Goal: Transaction & Acquisition: Register for event/course

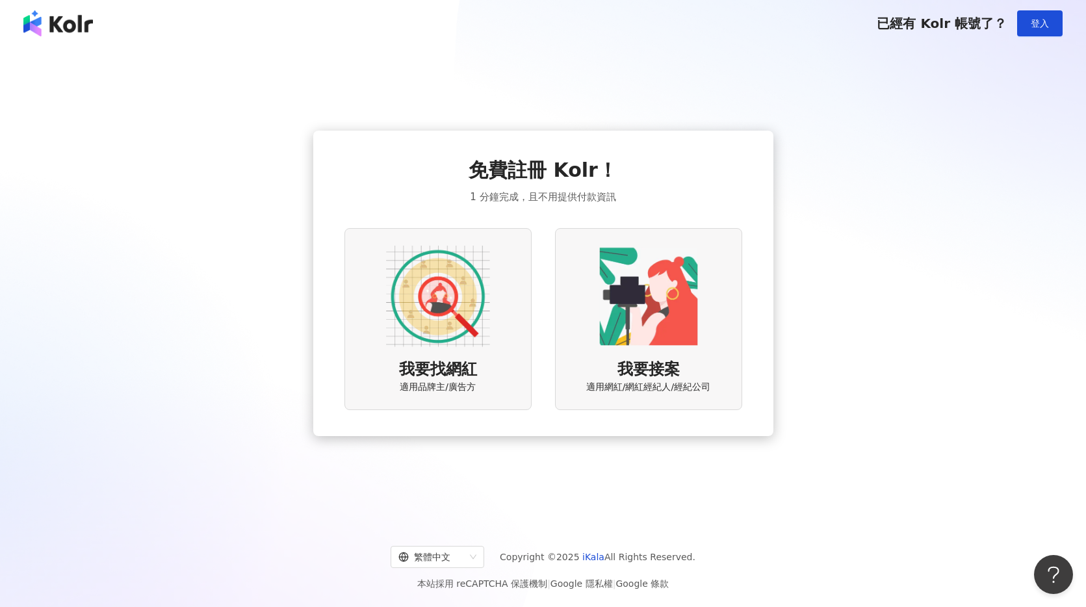
click at [474, 337] on img at bounding box center [438, 296] width 104 height 104
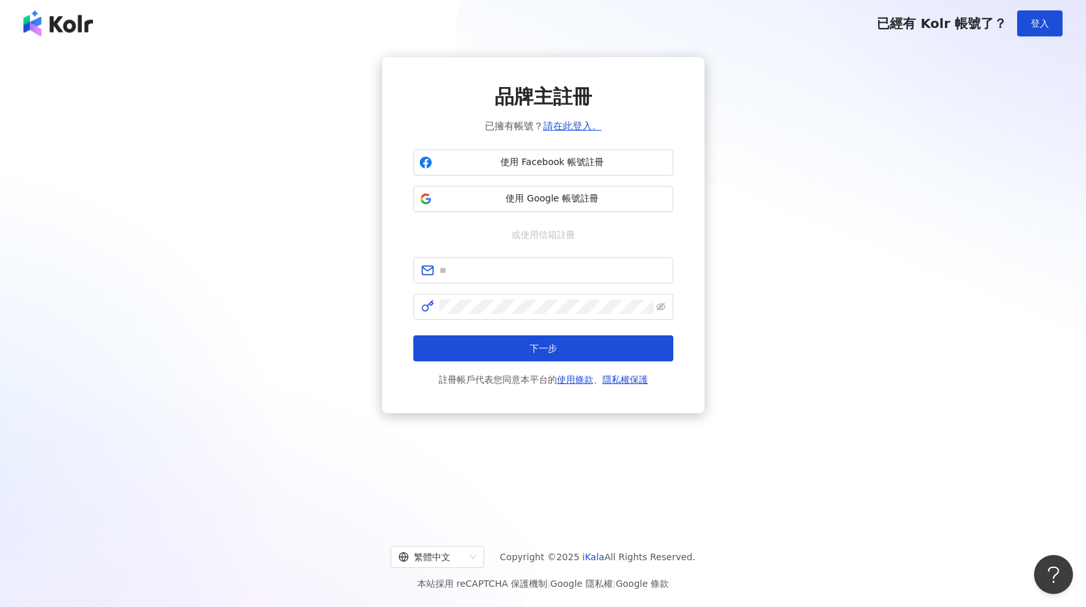
click at [674, 191] on div "品牌主註冊 已擁有帳號？ 請在此登入。 使用 Facebook 帳號註冊 使用 Google 帳號註冊 或使用信箱註冊 下一步 註冊帳戶代表您同意本平台的 使…" at bounding box center [543, 235] width 322 height 356
click at [622, 192] on span "使用 Google 帳號註冊" at bounding box center [553, 198] width 230 height 13
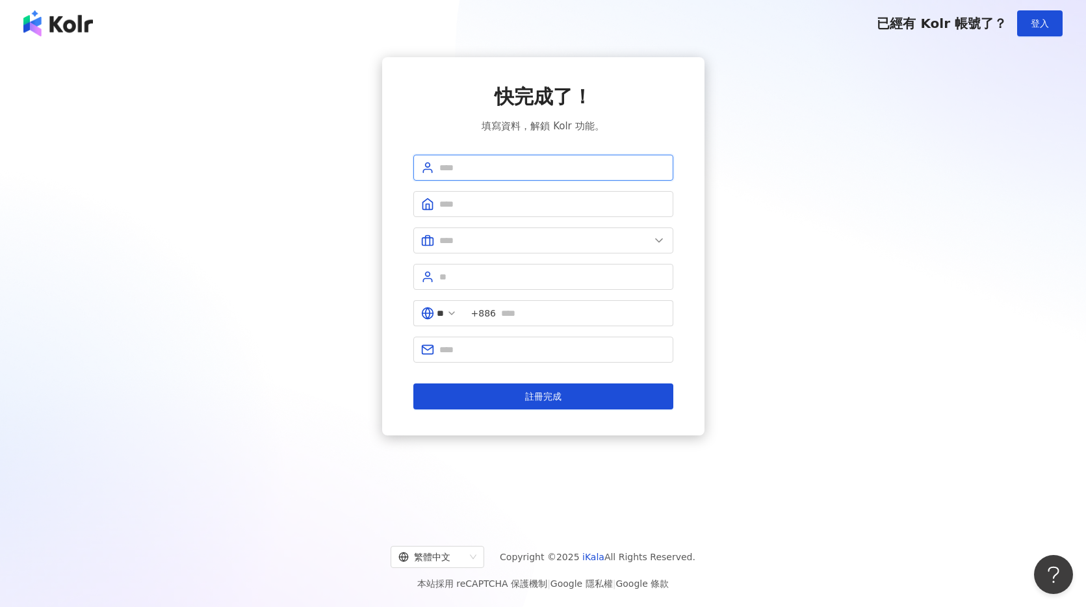
click at [484, 173] on input "text" at bounding box center [553, 168] width 226 height 14
type input "*"
type input "*****"
click at [458, 200] on input "text" at bounding box center [553, 204] width 226 height 14
click at [502, 207] on input "**********" at bounding box center [553, 204] width 226 height 14
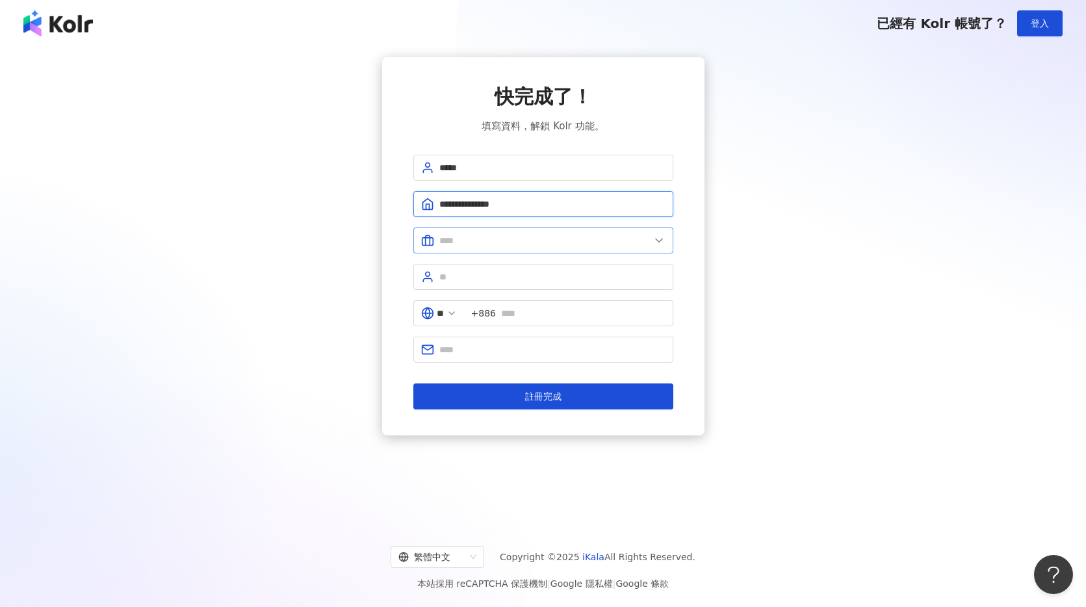
type input "**********"
click at [493, 239] on input "text" at bounding box center [545, 240] width 211 height 14
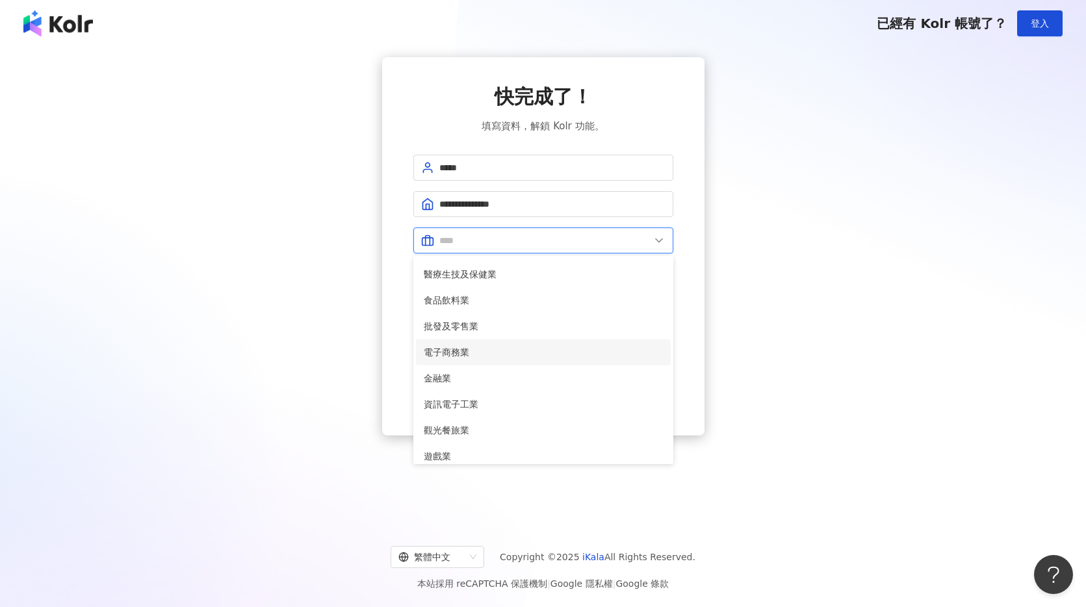
scroll to position [265, 0]
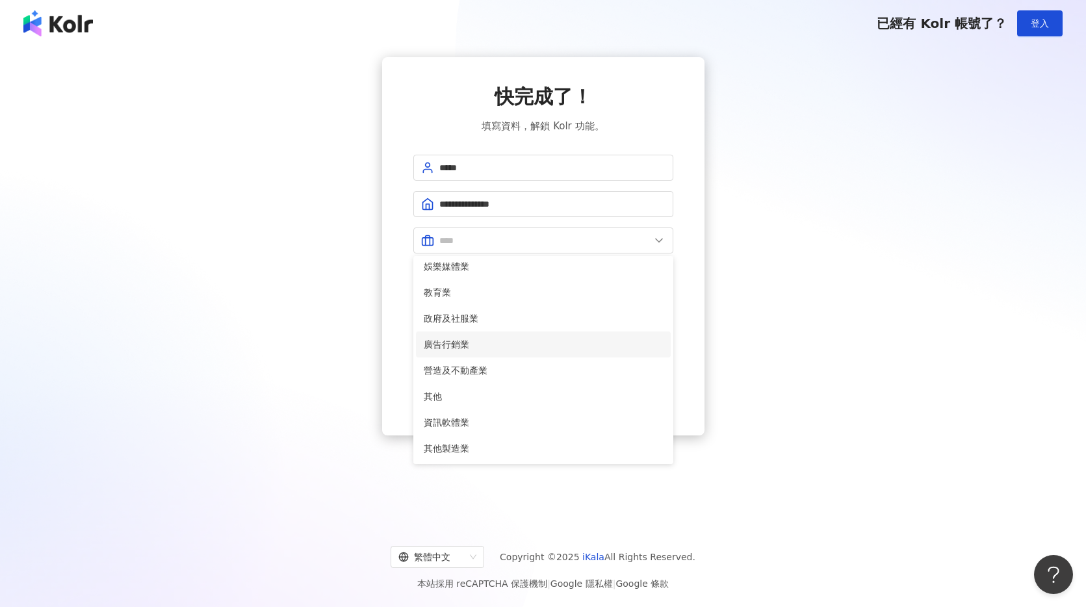
click at [475, 347] on span "廣告行銷業" at bounding box center [543, 344] width 239 height 14
type input "*****"
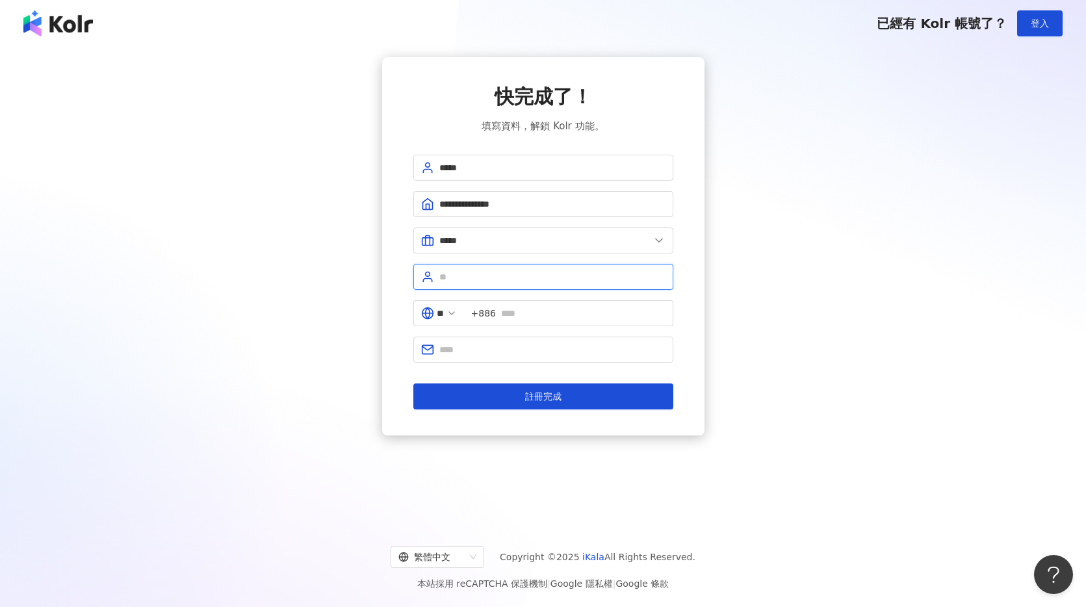
click at [503, 282] on input "text" at bounding box center [553, 277] width 226 height 14
type input "*"
type input "***"
click at [544, 301] on span "+886" at bounding box center [568, 313] width 209 height 26
click at [545, 304] on span "+886" at bounding box center [568, 313] width 209 height 26
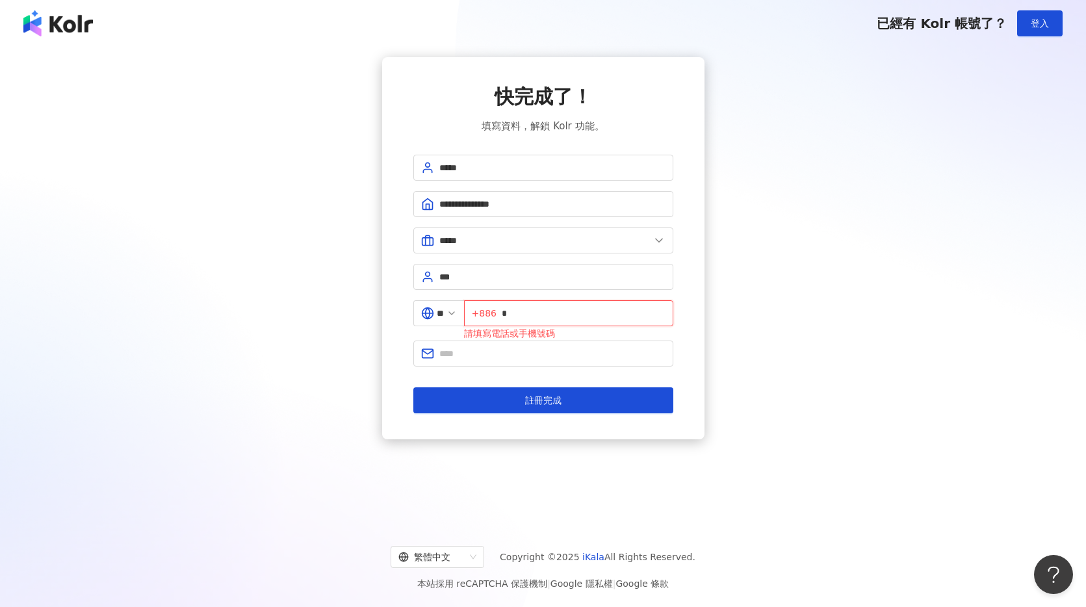
type input "*"
type input "**********"
click at [505, 350] on input "text" at bounding box center [553, 354] width 226 height 14
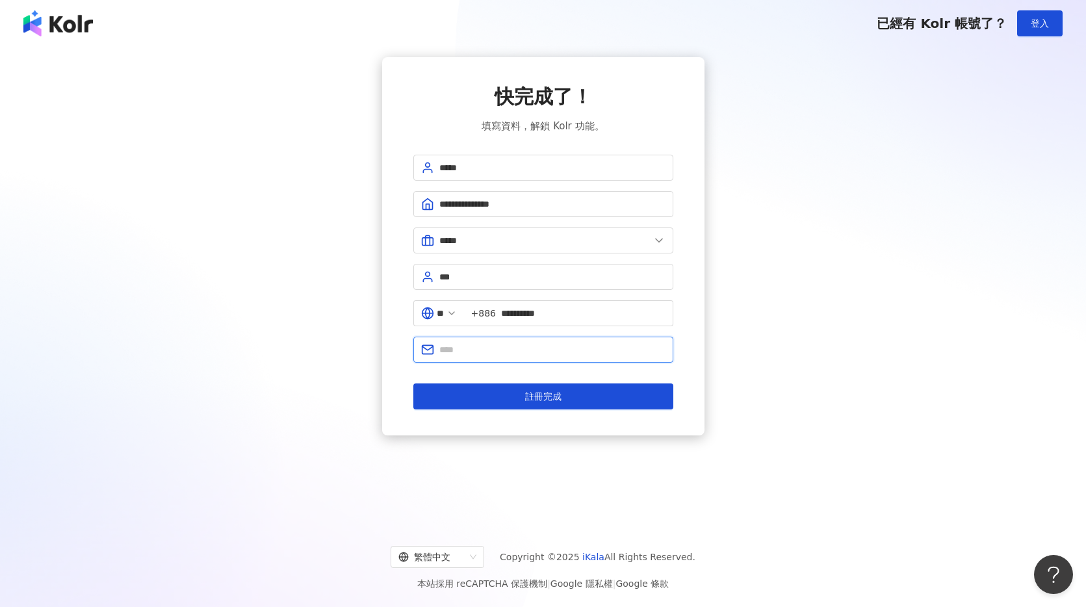
type input "**********"
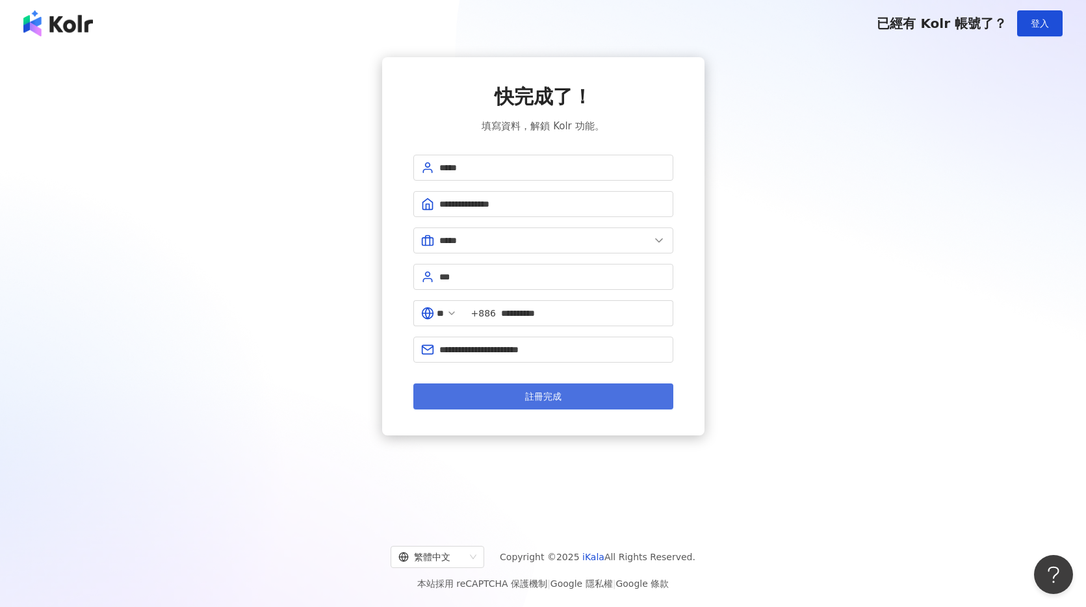
click at [612, 396] on button "註冊完成" at bounding box center [544, 397] width 260 height 26
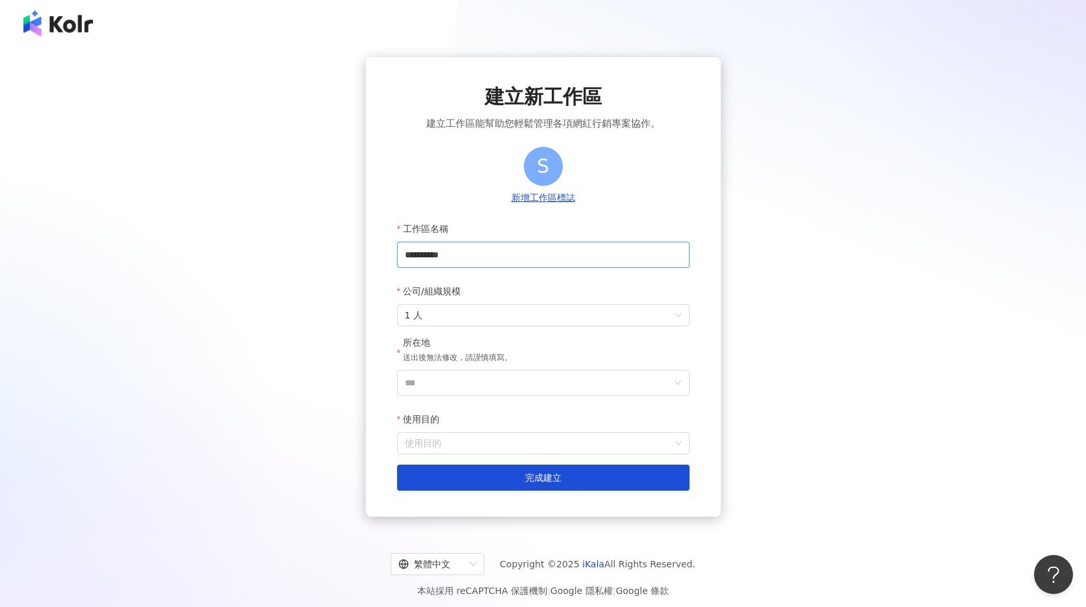
click at [480, 251] on input "**********" at bounding box center [543, 255] width 293 height 26
click at [473, 320] on span "1 人" at bounding box center [543, 315] width 277 height 21
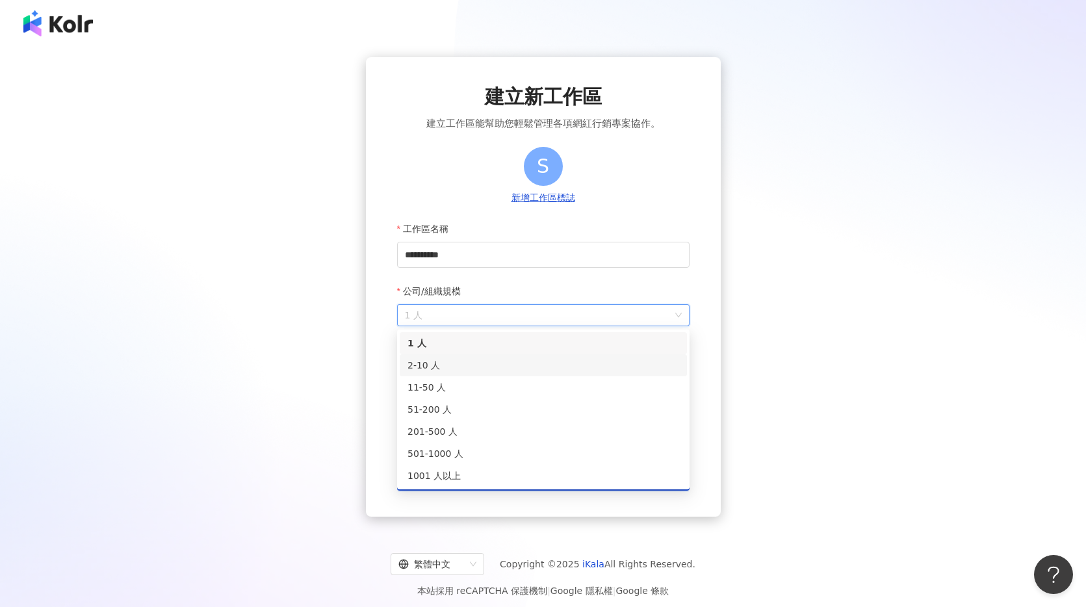
click at [479, 363] on div "2-10 人" at bounding box center [544, 365] width 272 height 14
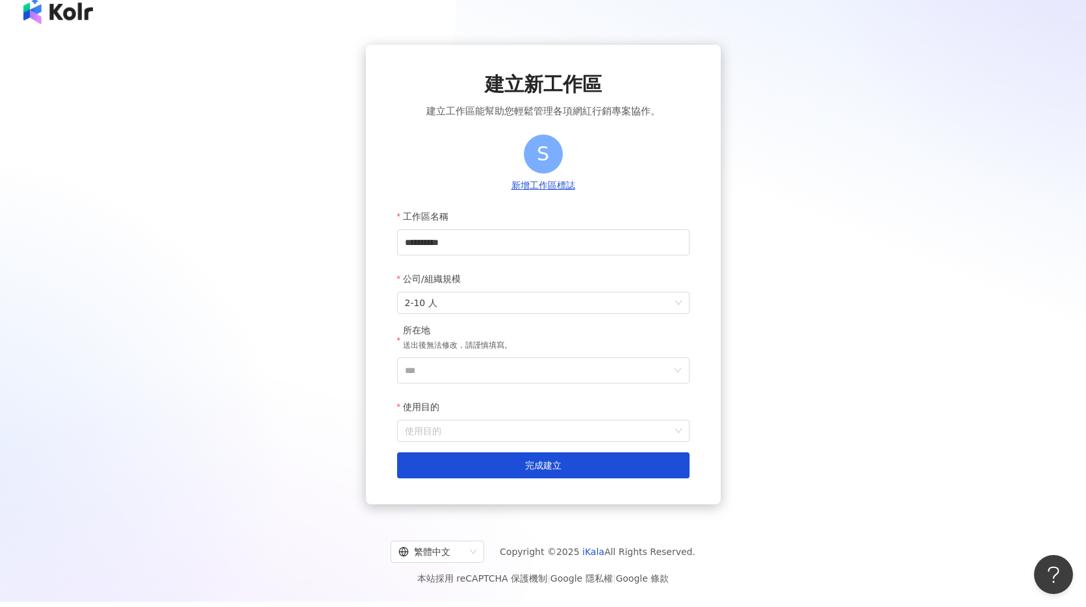
scroll to position [27, 0]
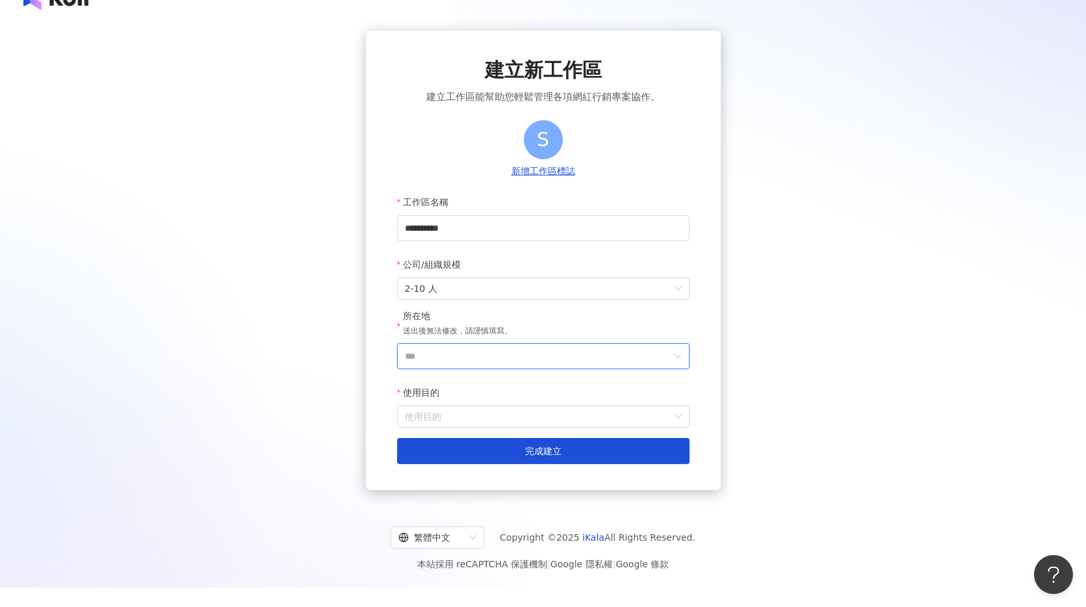
click at [495, 352] on input "***" at bounding box center [538, 356] width 267 height 25
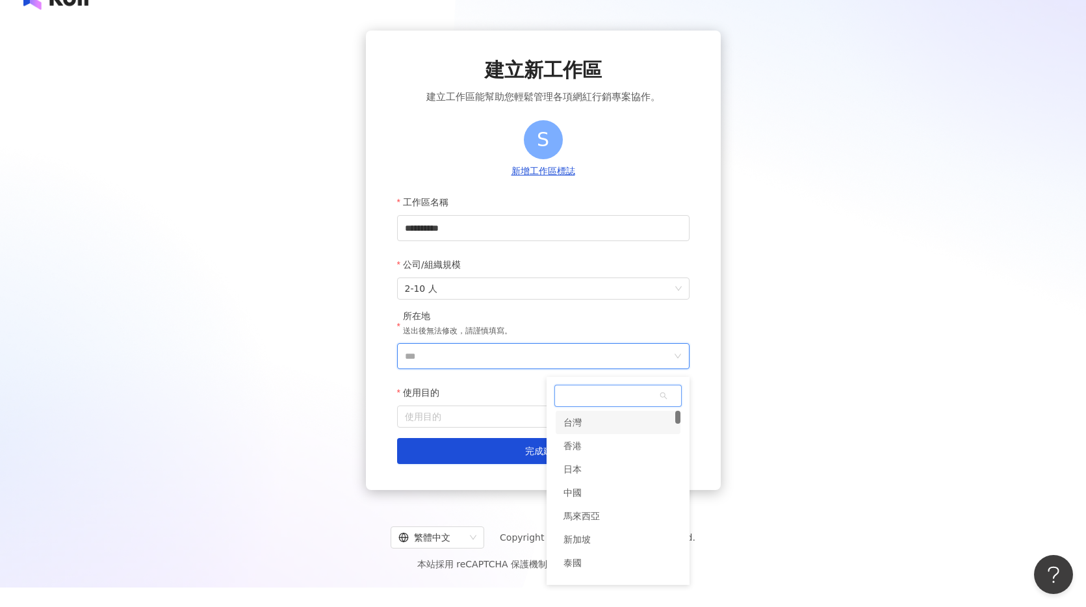
click at [597, 423] on div "台灣" at bounding box center [618, 422] width 125 height 23
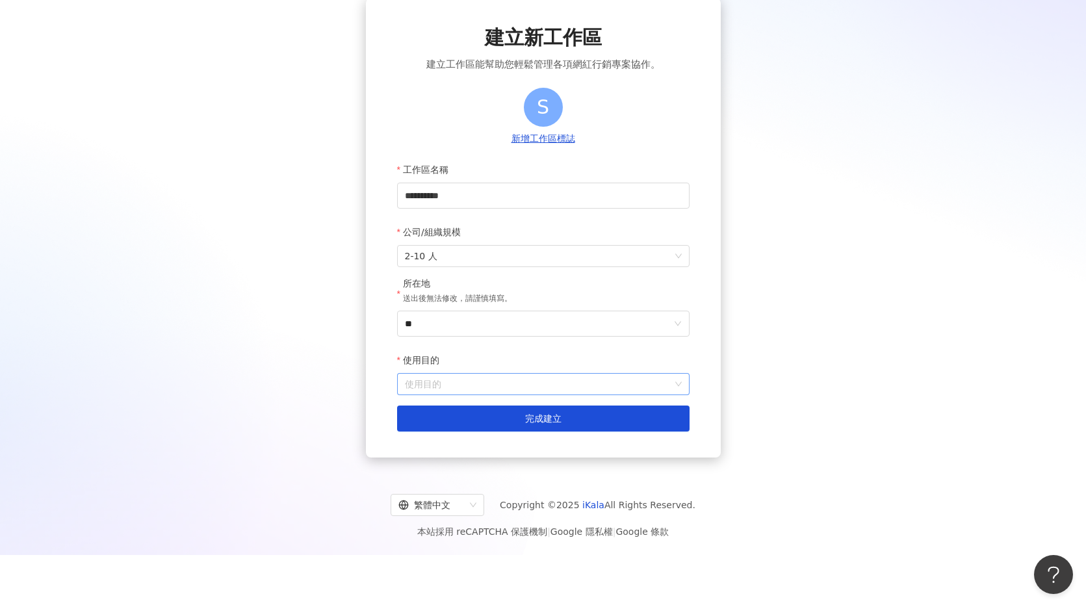
scroll to position [60, 0]
click at [523, 381] on input "使用目的" at bounding box center [543, 383] width 277 height 21
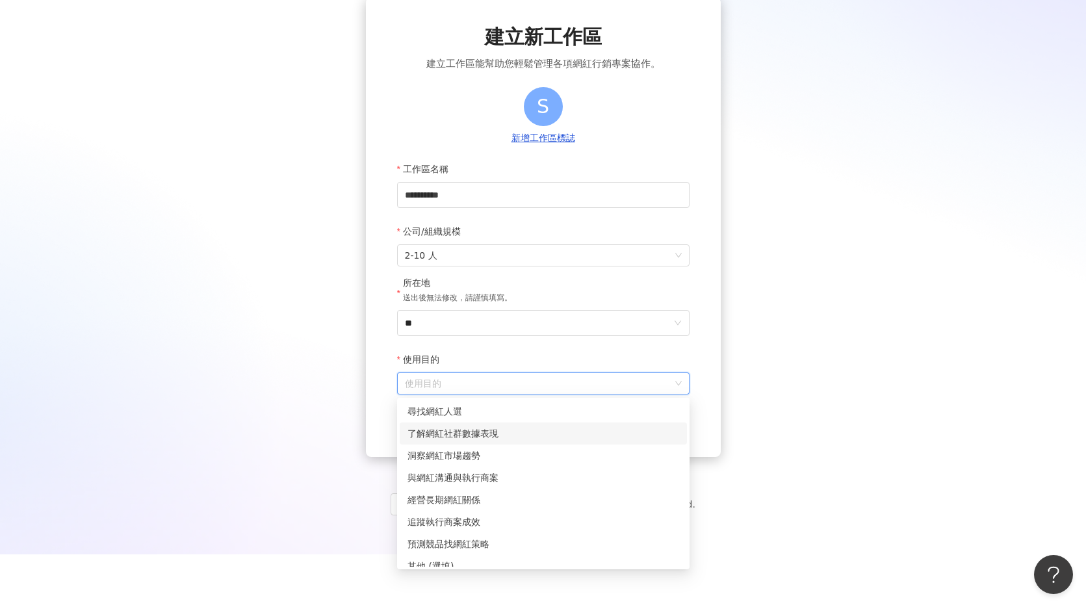
drag, startPoint x: 451, startPoint y: 434, endPoint x: 399, endPoint y: 438, distance: 52.9
click at [451, 433] on div "了解網紅社群數據表現" at bounding box center [544, 434] width 272 height 14
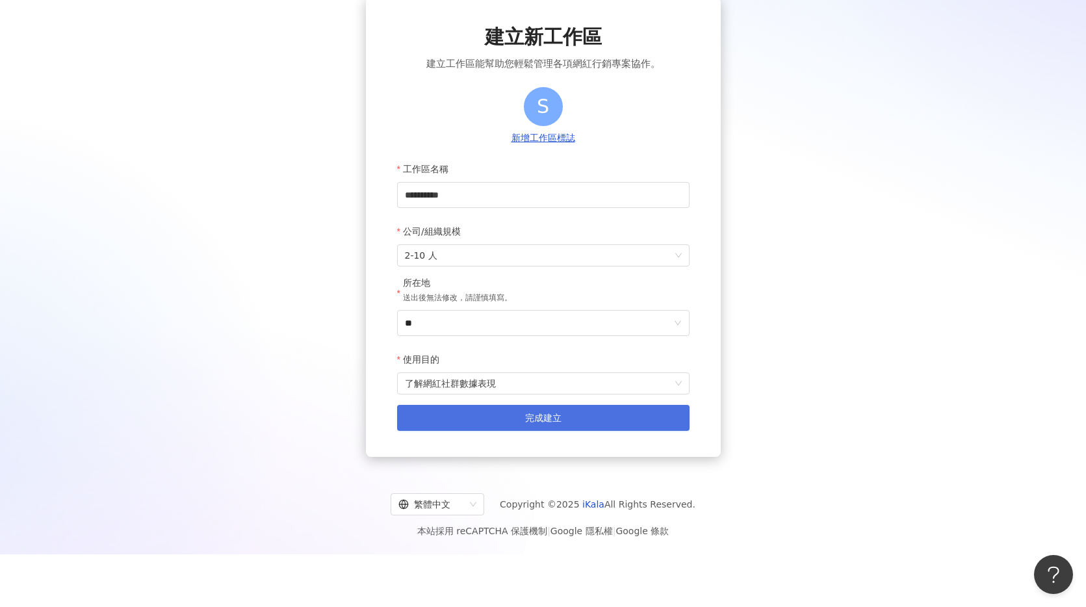
click at [501, 422] on button "完成建立" at bounding box center [543, 418] width 293 height 26
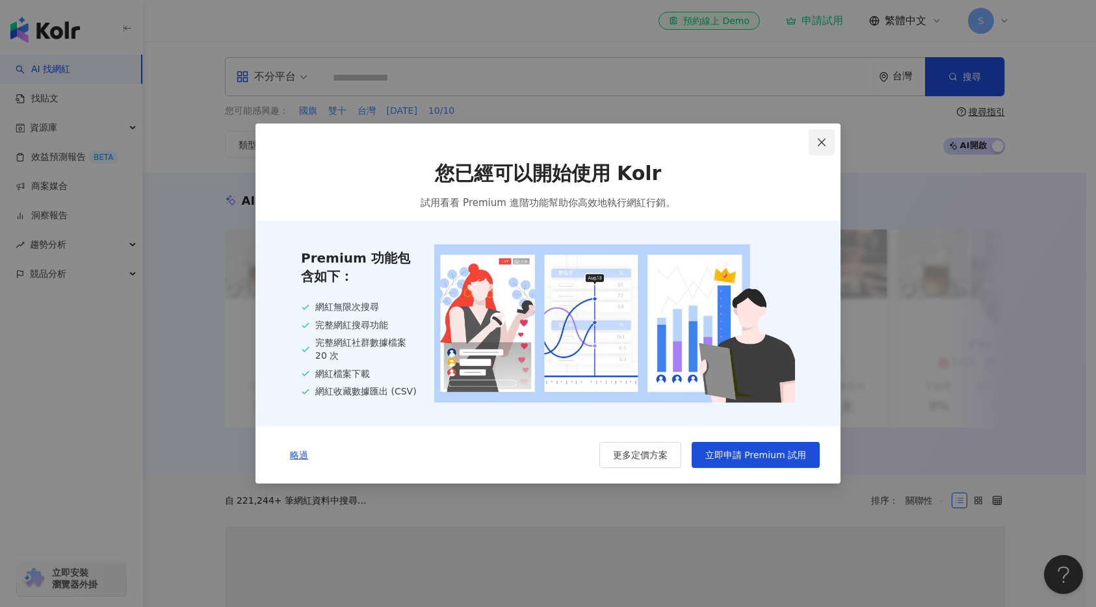
click at [825, 138] on icon "close" at bounding box center [822, 142] width 10 height 10
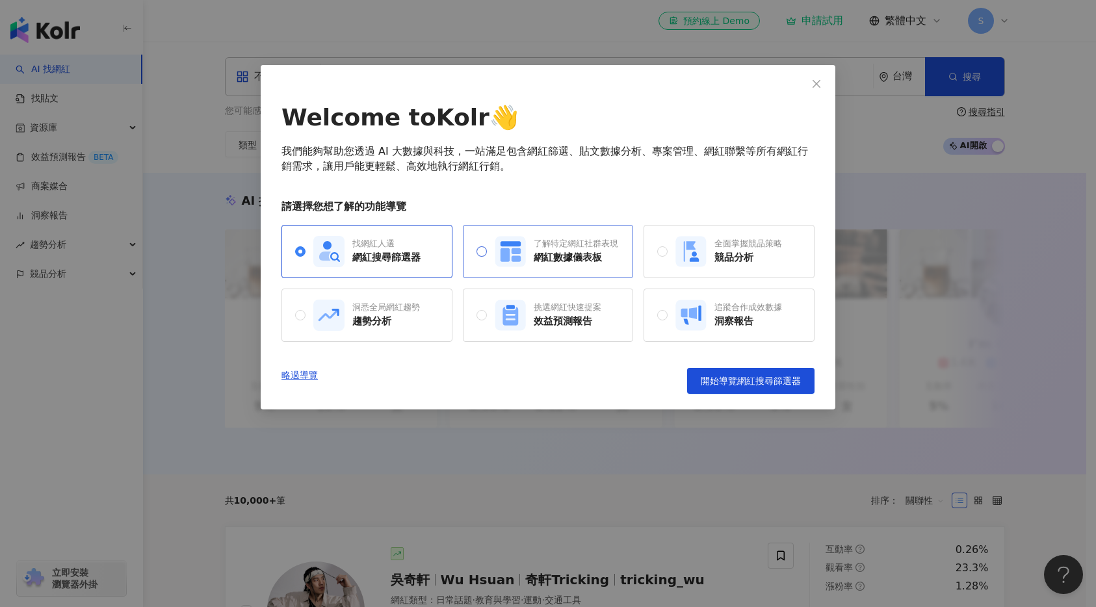
click at [559, 259] on div "網紅數據儀表板" at bounding box center [576, 258] width 85 height 14
click at [767, 379] on span "開始導覽網紅數據儀表板" at bounding box center [751, 381] width 100 height 10
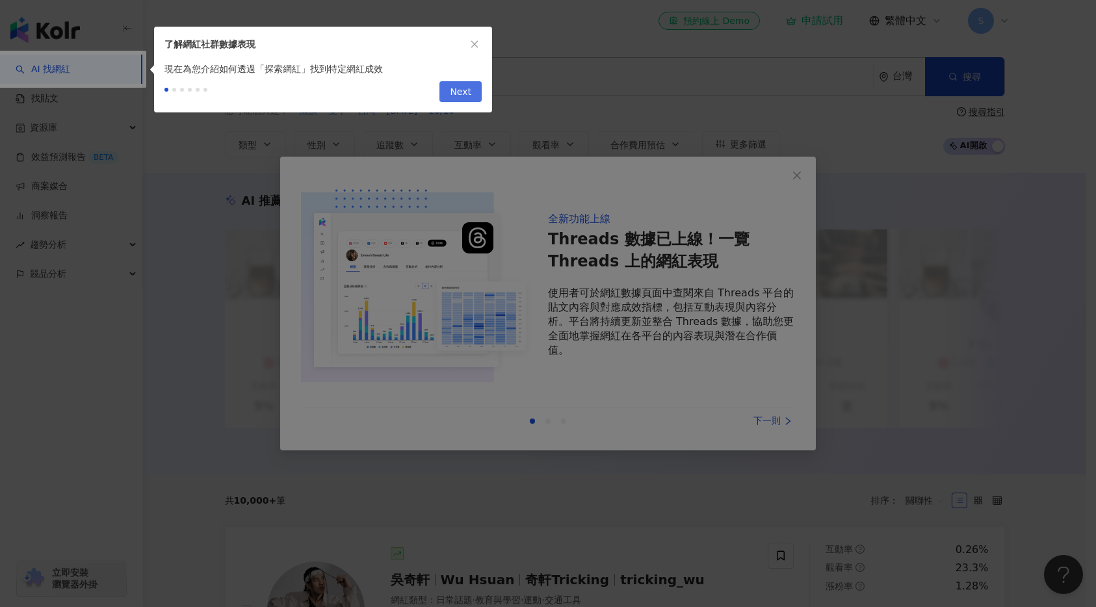
click at [467, 92] on span "Next" at bounding box center [460, 92] width 21 height 21
type input "**********"
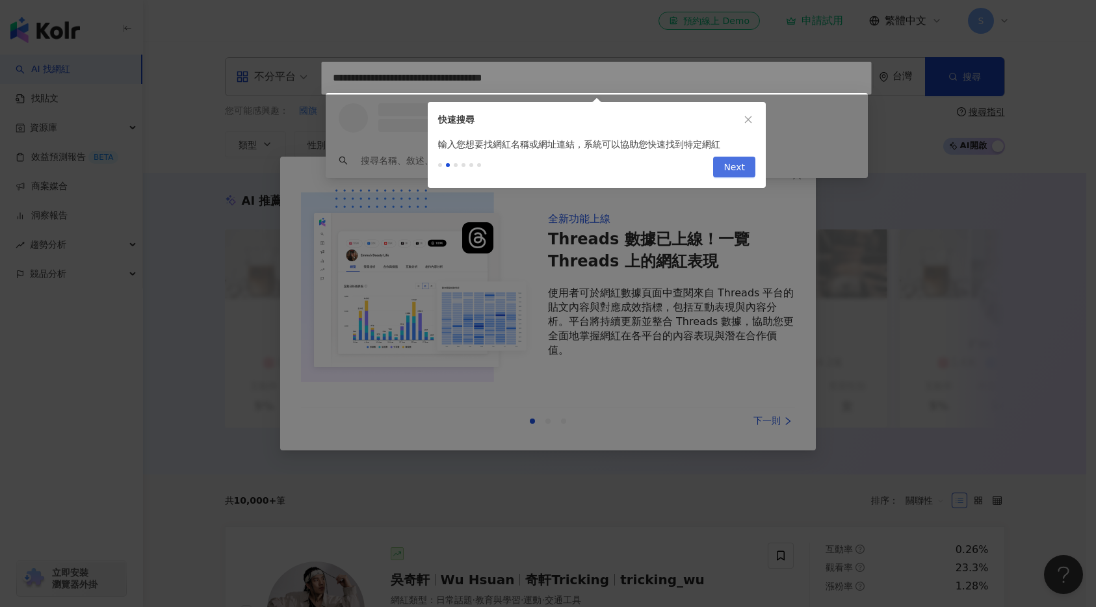
drag, startPoint x: 746, startPoint y: 153, endPoint x: 744, endPoint y: 161, distance: 8.0
click at [747, 154] on div "Previous Next" at bounding box center [597, 169] width 338 height 36
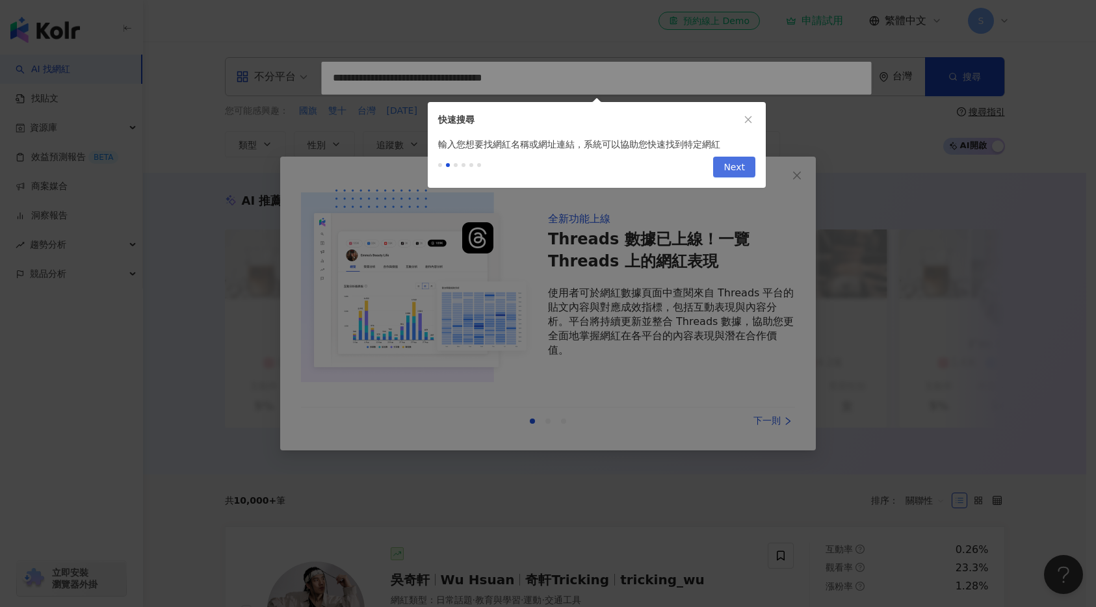
click at [744, 162] on span "Next" at bounding box center [734, 167] width 21 height 21
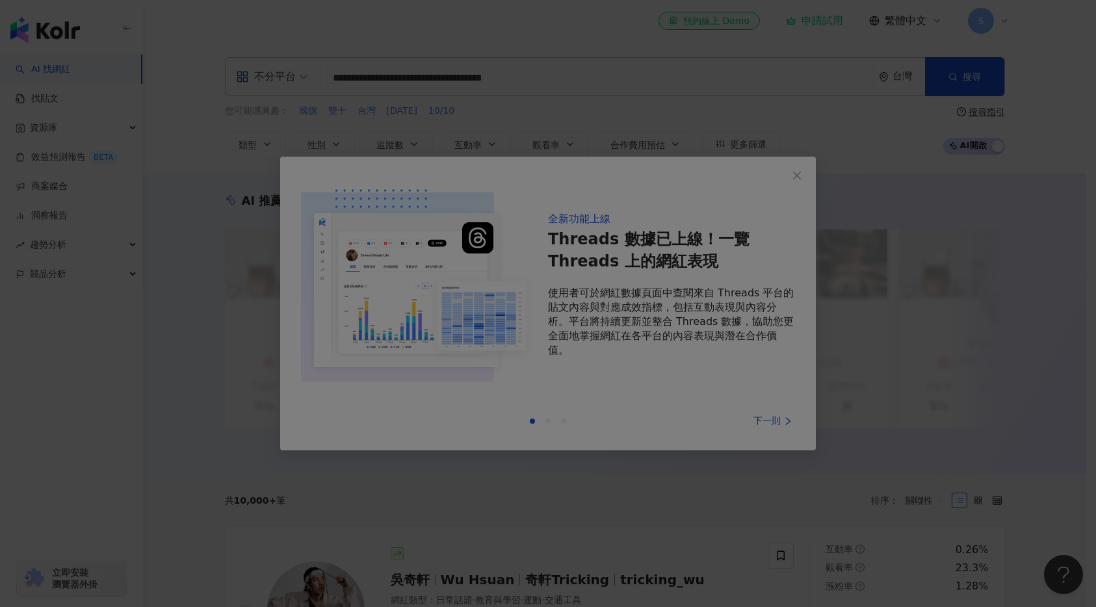
click at [624, 402] on div at bounding box center [548, 303] width 1096 height 607
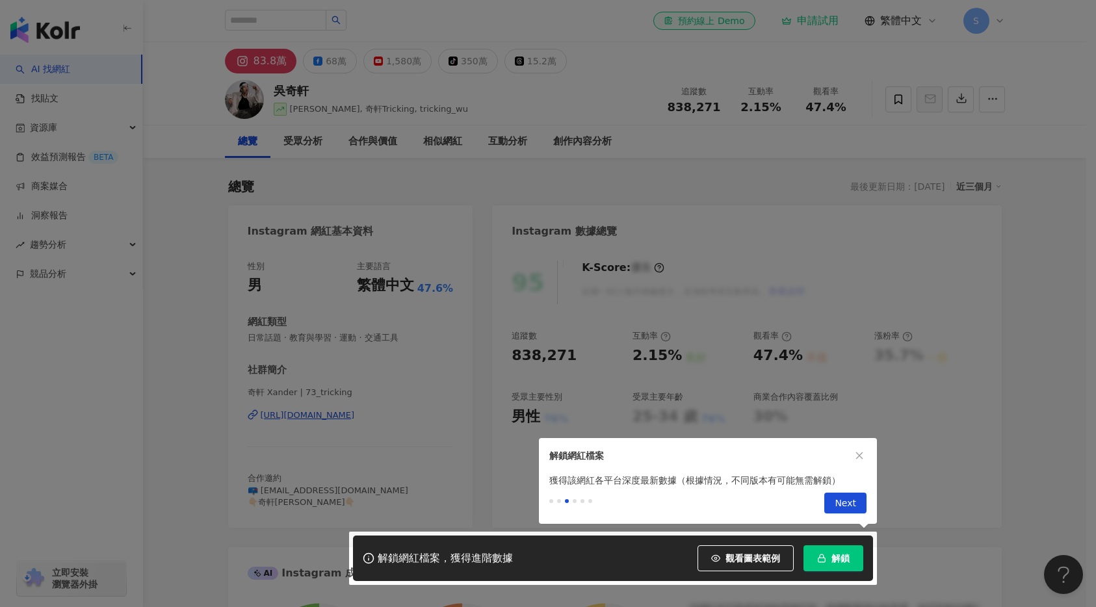
click at [845, 496] on span "Next" at bounding box center [845, 504] width 21 height 21
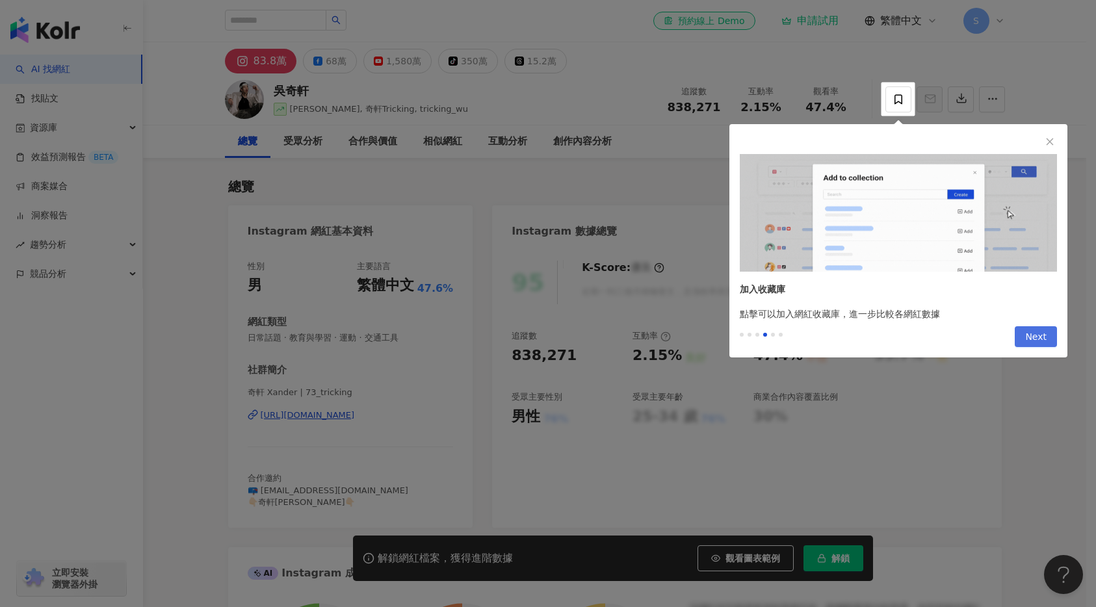
click at [1043, 325] on div "加入收藏庫 點擊可以加入網紅收藏庫，進一步比較各網紅數據 Previous Next" at bounding box center [899, 240] width 338 height 233
click at [1039, 336] on span "Next" at bounding box center [1035, 337] width 21 height 21
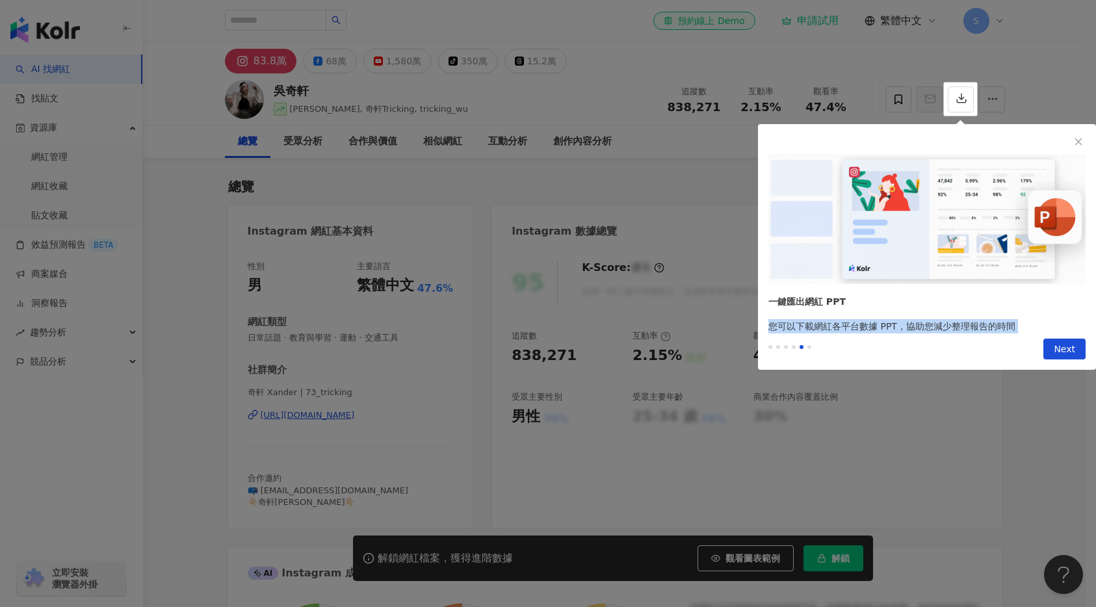
click at [1039, 336] on div "Previous Next" at bounding box center [927, 352] width 338 height 36
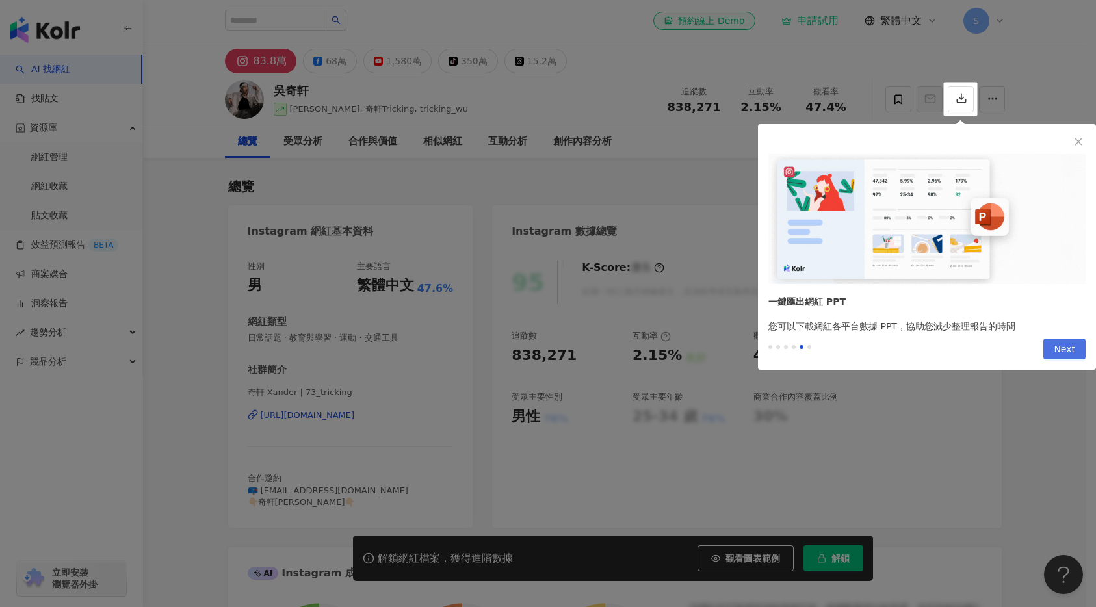
click at [1046, 339] on button "Next" at bounding box center [1065, 349] width 42 height 21
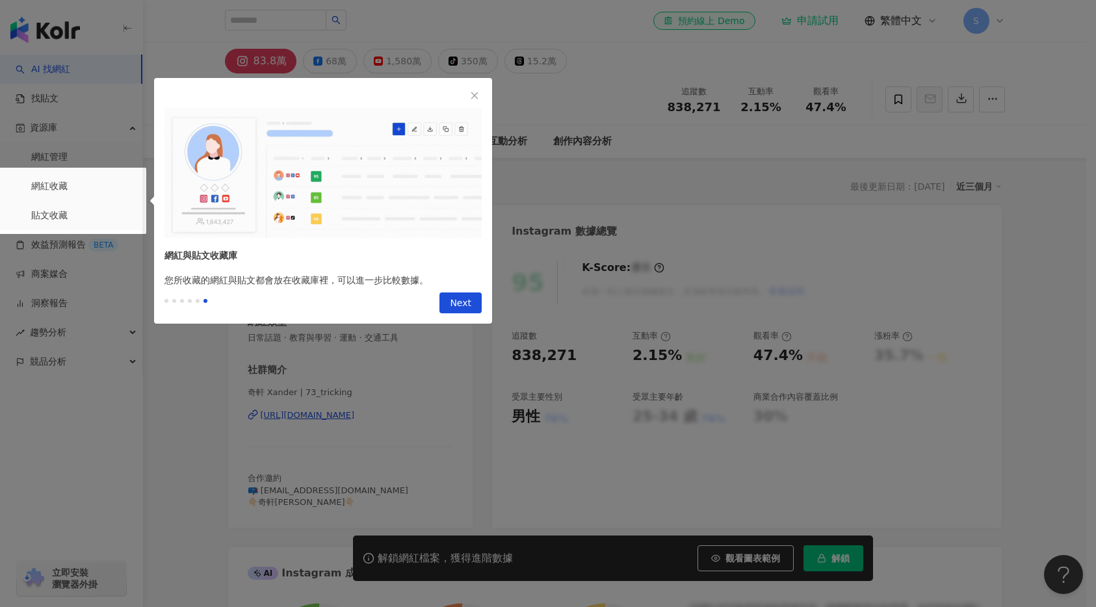
click at [445, 300] on button "Next" at bounding box center [461, 303] width 42 height 21
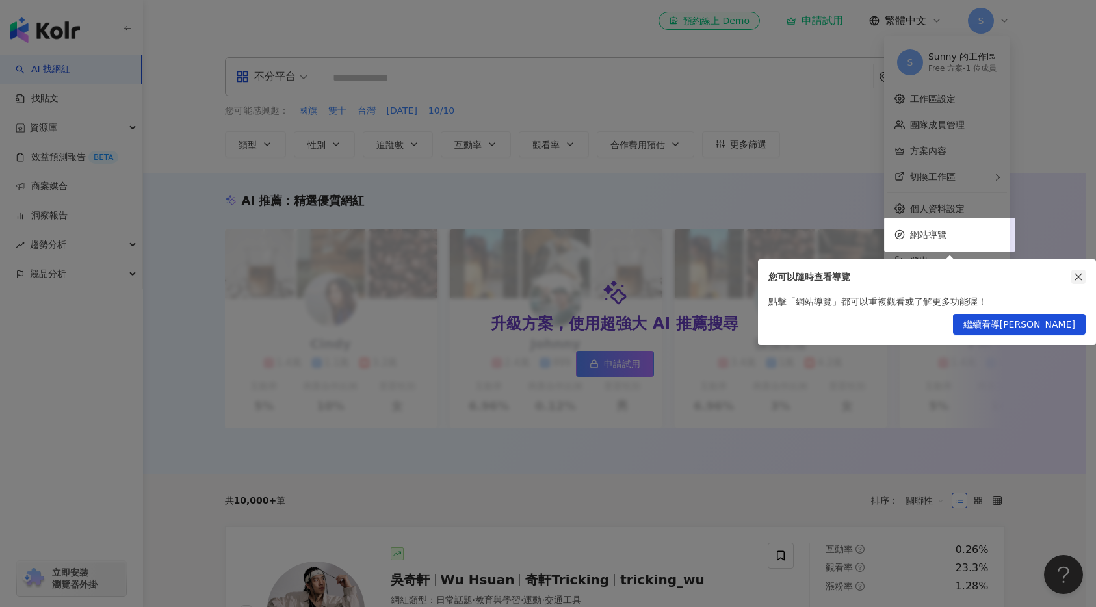
drag, startPoint x: 1083, startPoint y: 279, endPoint x: 975, endPoint y: 266, distance: 108.1
click at [1082, 279] on icon "close" at bounding box center [1078, 276] width 9 height 9
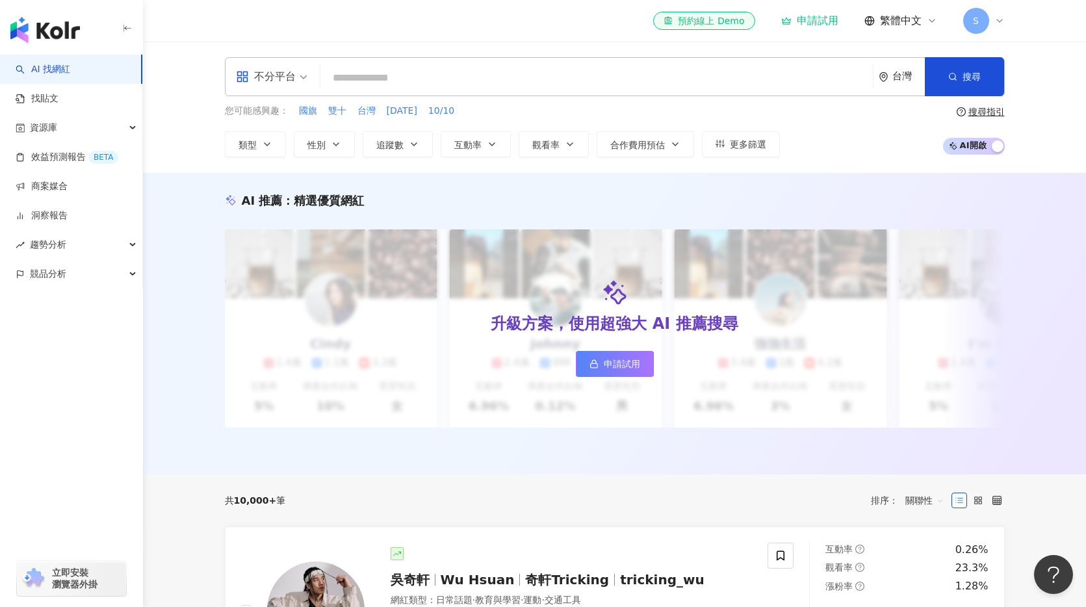
click at [411, 74] on input "search" at bounding box center [597, 78] width 542 height 25
click at [160, 231] on div "AI 推薦 ： 精選優質網紅 升級方案，使用超強大 AI 推薦搜尋 申請試用 Cindy 1.4萬 1.1萬 3.2萬 互動率 5% 商業合作比例 10% 受…" at bounding box center [614, 324] width 943 height 302
click at [307, 69] on span "不分平台" at bounding box center [272, 76] width 72 height 21
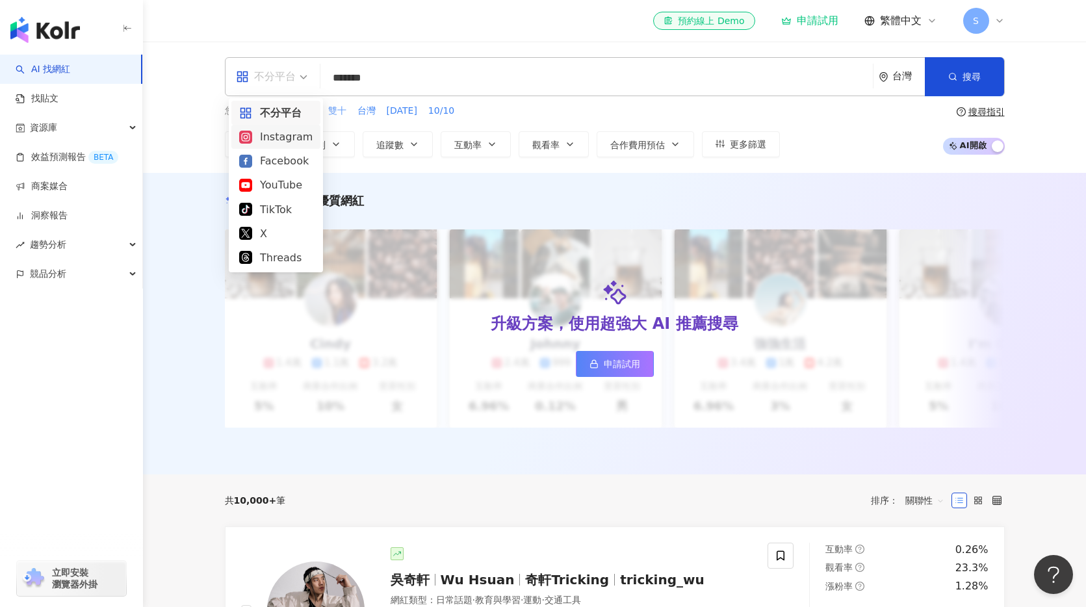
drag, startPoint x: 276, startPoint y: 132, endPoint x: 330, endPoint y: 110, distance: 58.3
click at [276, 132] on div "Instagram" at bounding box center [275, 137] width 73 height 16
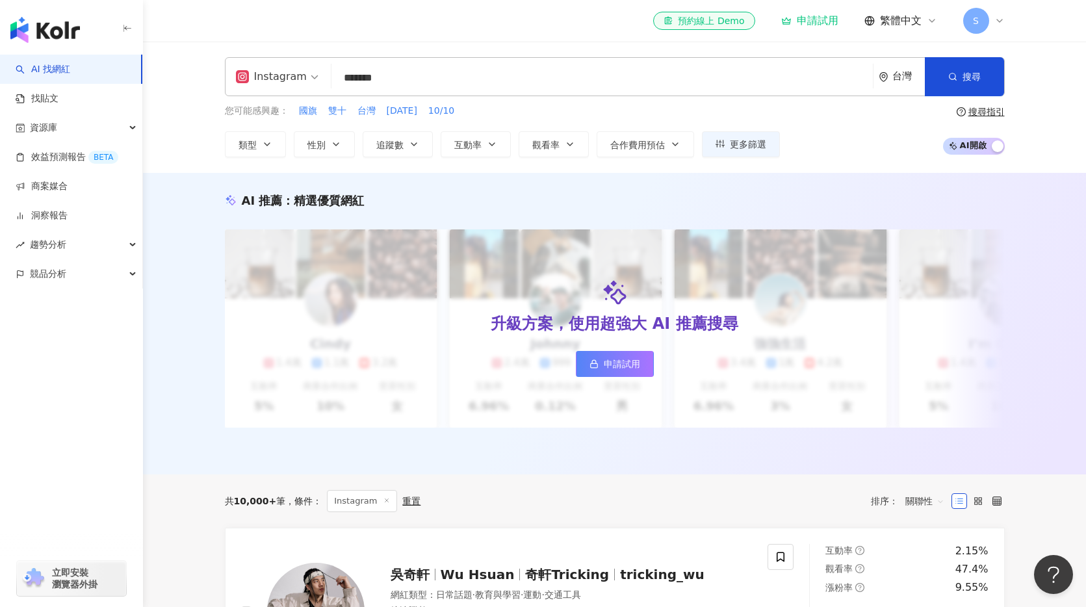
click at [434, 77] on input "*******" at bounding box center [602, 78] width 531 height 25
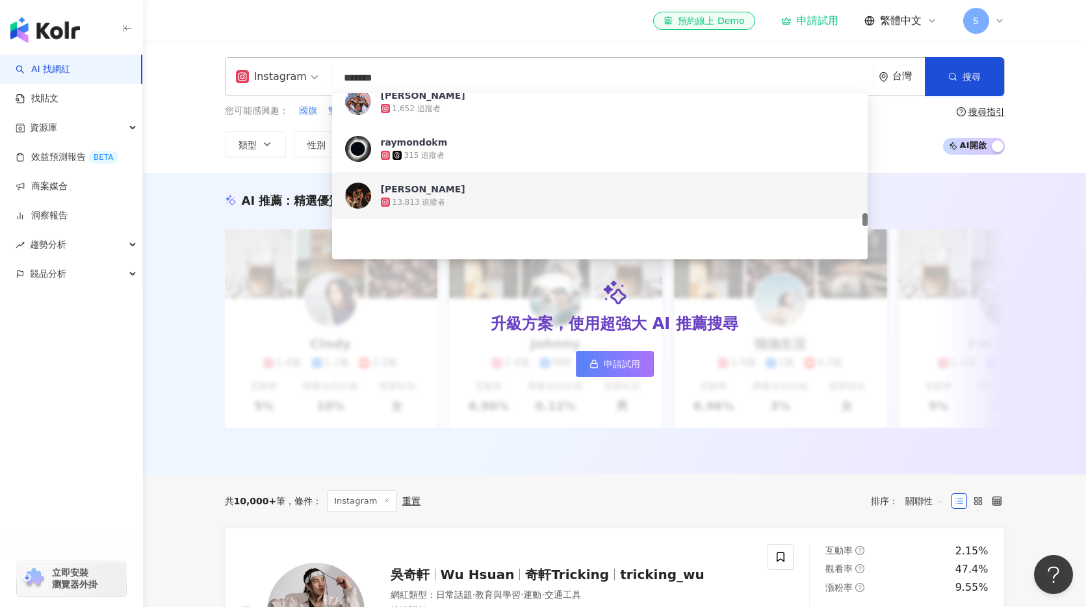
scroll to position [2094, 0]
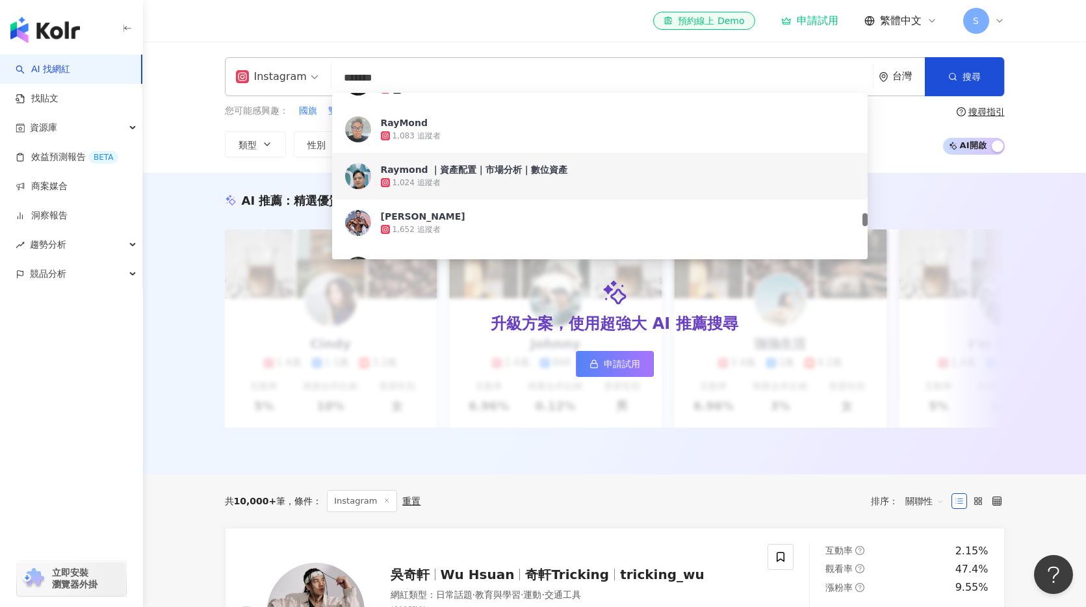
drag, startPoint x: 401, startPoint y: 72, endPoint x: 367, endPoint y: 76, distance: 34.0
click at [344, 72] on input "*******" at bounding box center [602, 78] width 531 height 25
drag, startPoint x: 393, startPoint y: 75, endPoint x: 289, endPoint y: 78, distance: 104.1
click at [289, 78] on div "Instagram ******* 台灣 搜尋 92f2bbb7-6cc2-4f55-af91-c503bf24bad5 1b8fe474-958c-4409…" at bounding box center [615, 76] width 780 height 39
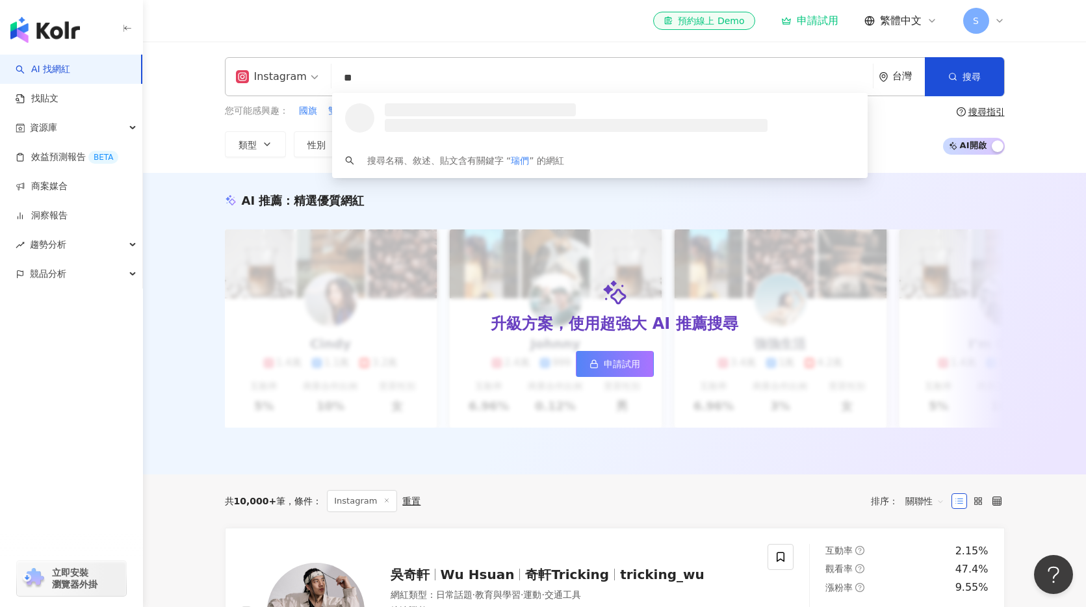
scroll to position [0, 0]
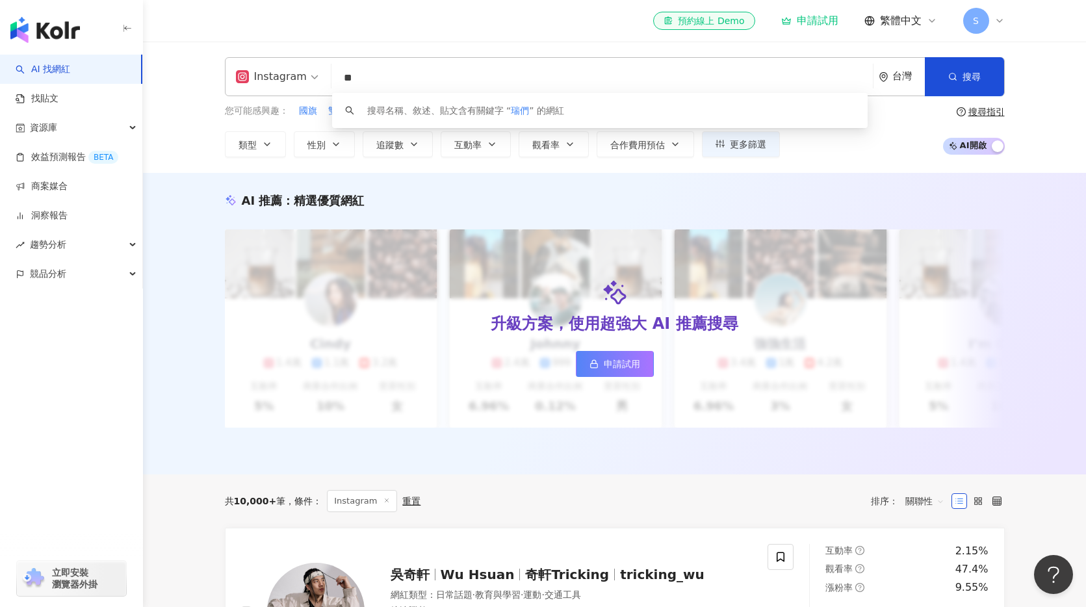
type input "**"
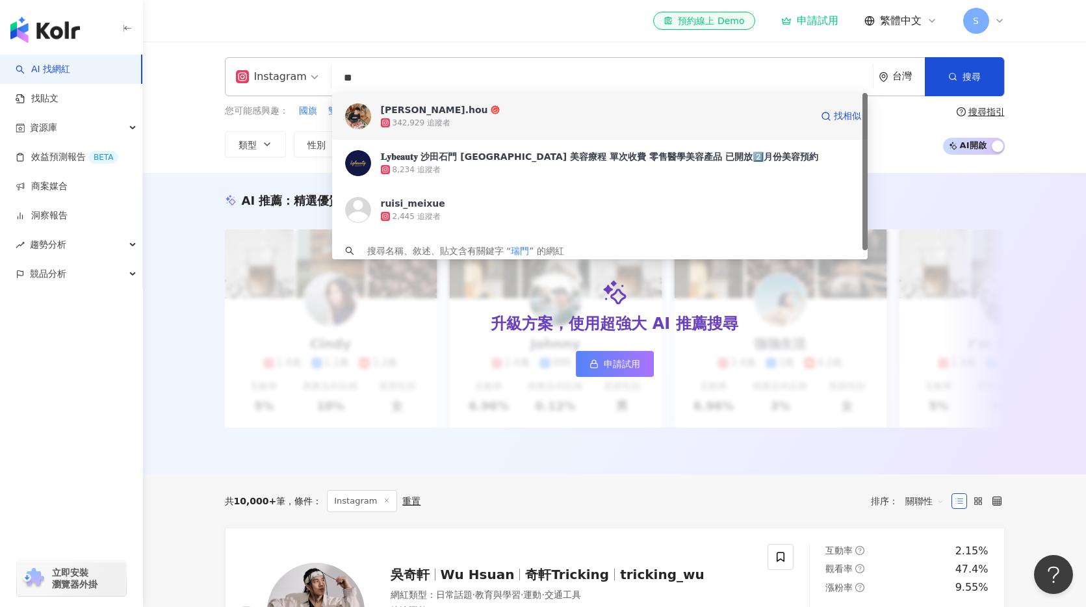
click at [454, 123] on div "342,929 追蹤者" at bounding box center [596, 122] width 430 height 13
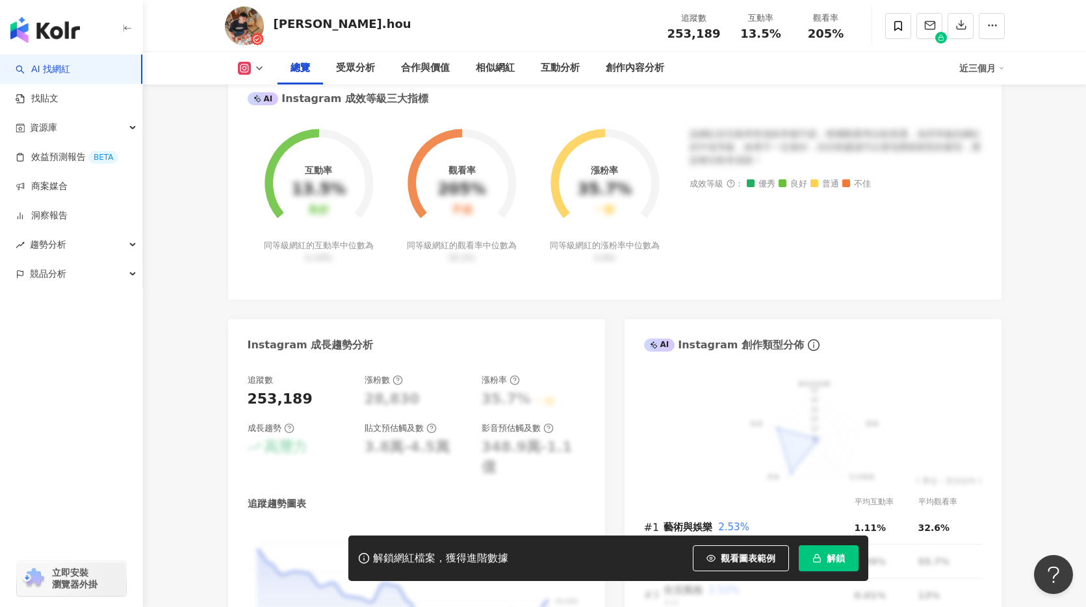
scroll to position [499, 0]
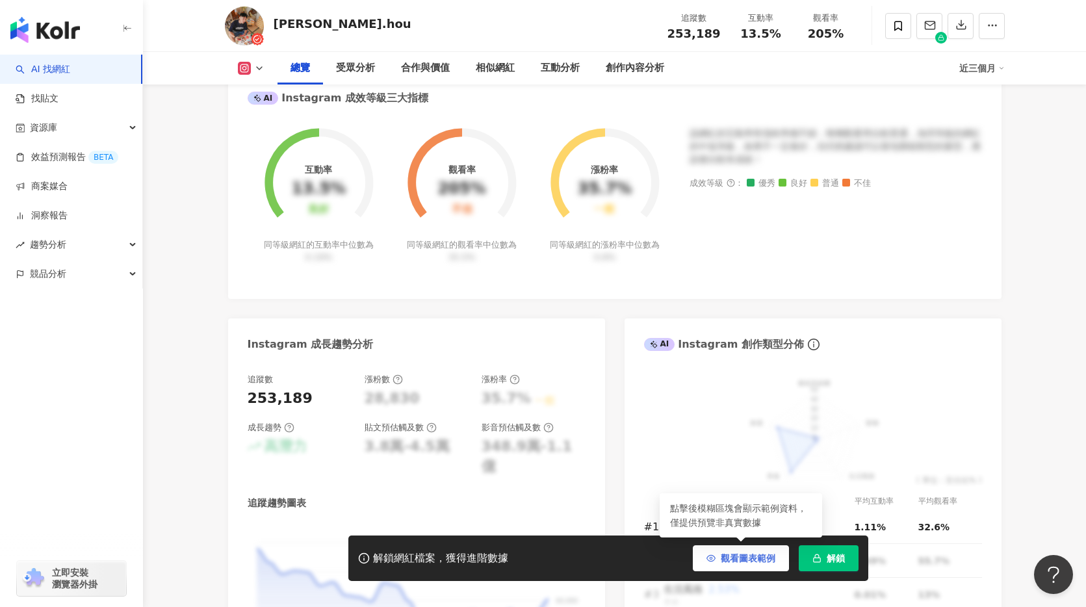
click at [739, 557] on span "觀看圖表範例" at bounding box center [748, 558] width 55 height 10
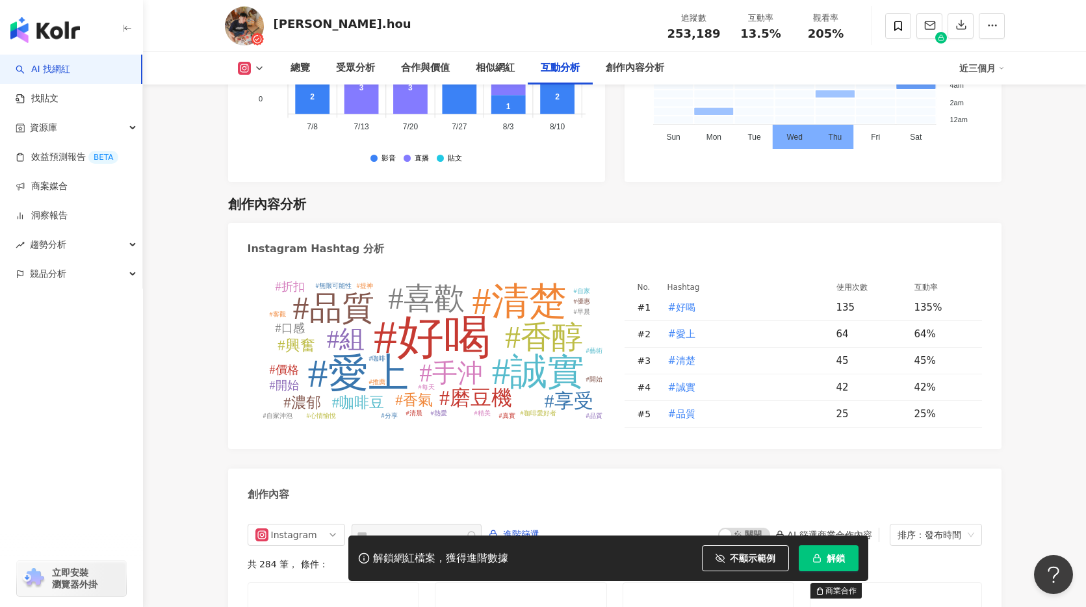
scroll to position [3979, 0]
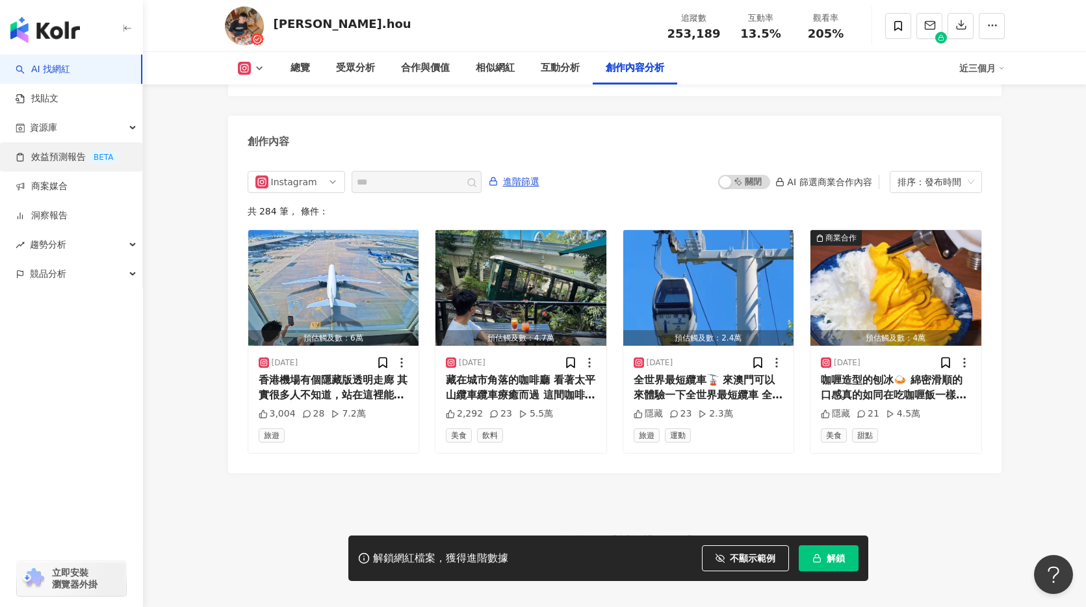
click at [44, 164] on link "效益預測報告 BETA" at bounding box center [67, 157] width 103 height 13
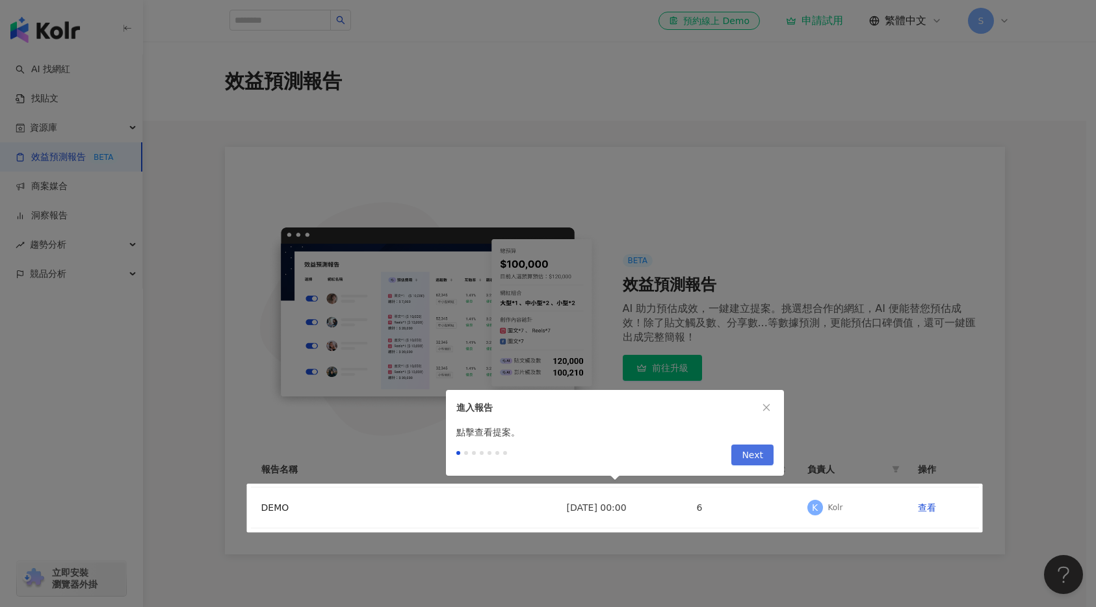
click at [751, 460] on span "Next" at bounding box center [752, 455] width 21 height 21
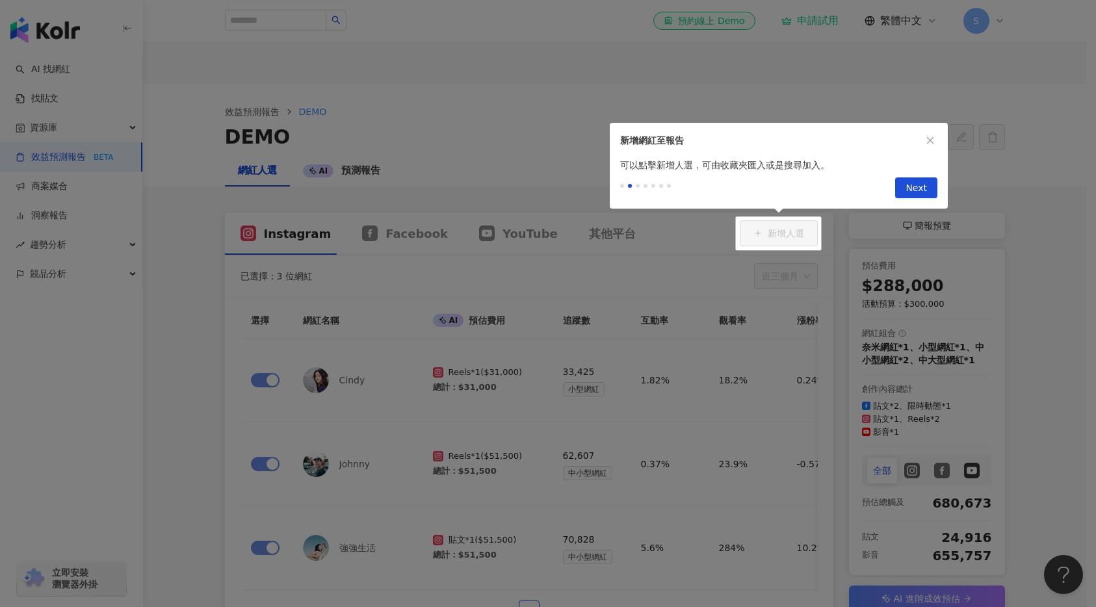
click at [925, 191] on span "Next" at bounding box center [916, 188] width 21 height 21
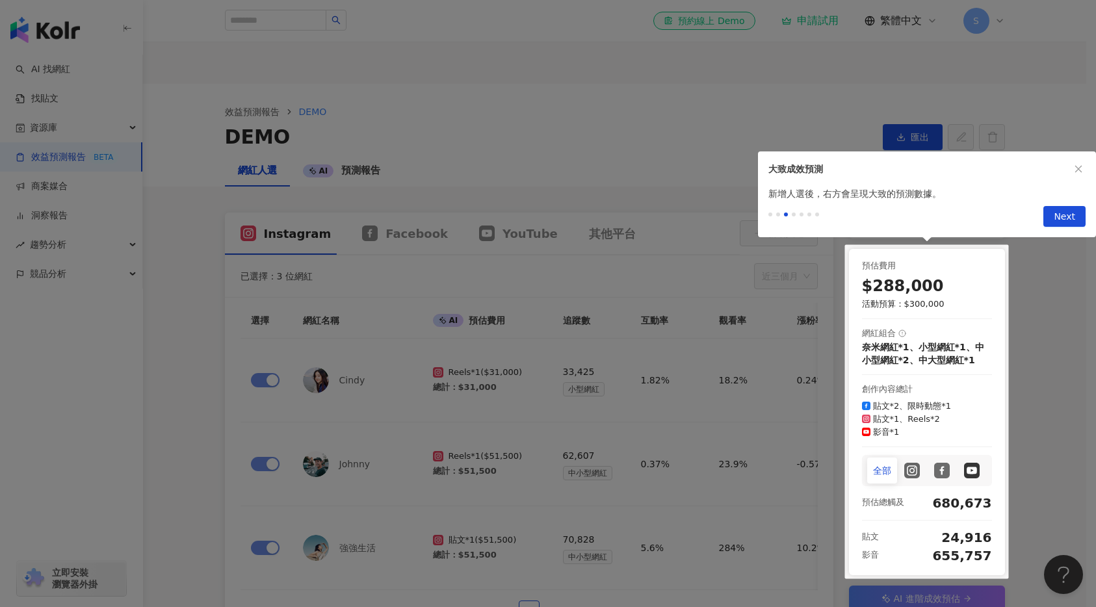
click at [1047, 217] on button "Next" at bounding box center [1065, 216] width 42 height 21
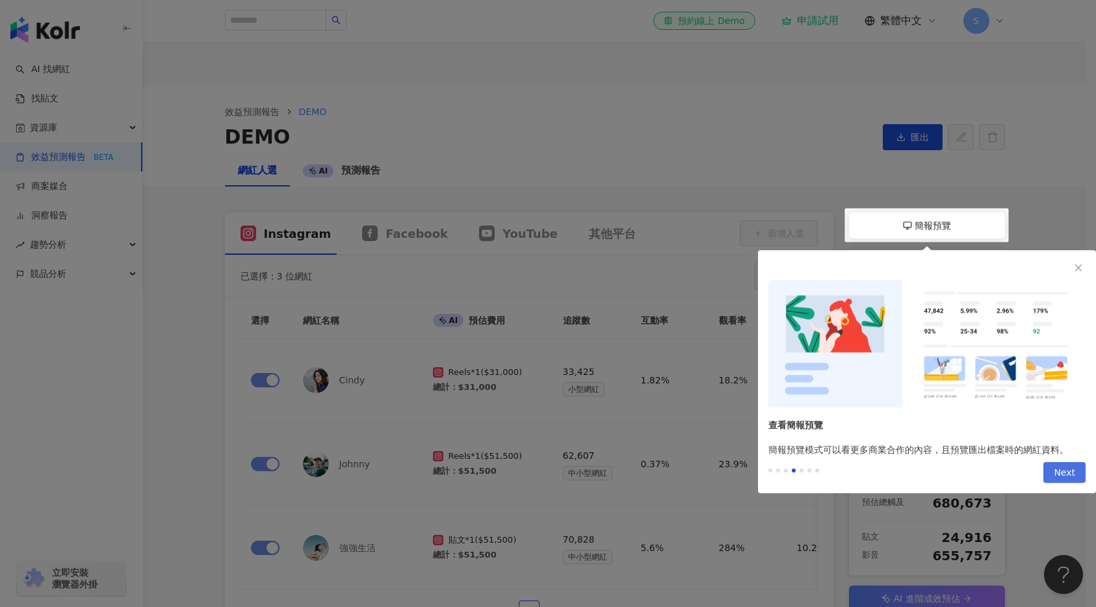
click at [1055, 469] on button "Next" at bounding box center [1065, 472] width 42 height 21
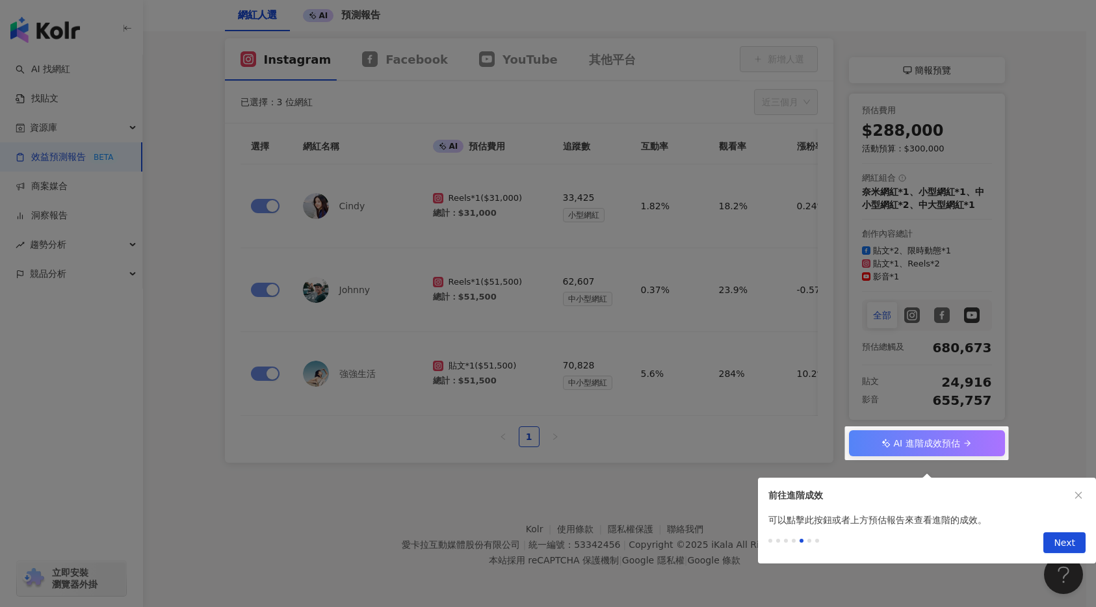
click at [1066, 527] on div "Previous Next" at bounding box center [927, 545] width 338 height 36
click at [1064, 533] on span "Next" at bounding box center [1064, 543] width 21 height 21
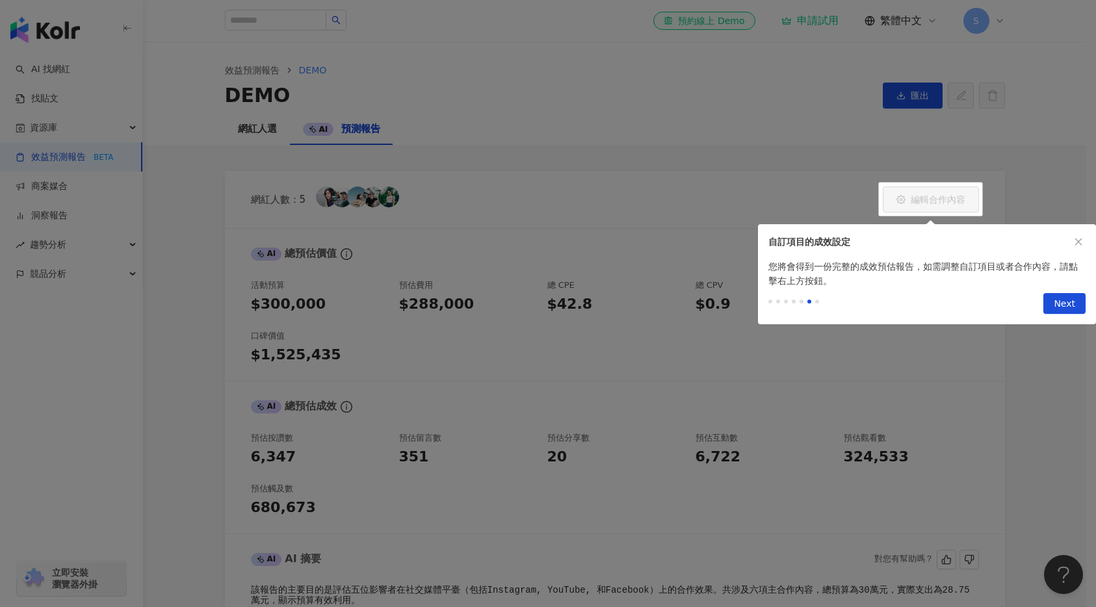
click at [1049, 298] on button "Next" at bounding box center [1065, 303] width 42 height 21
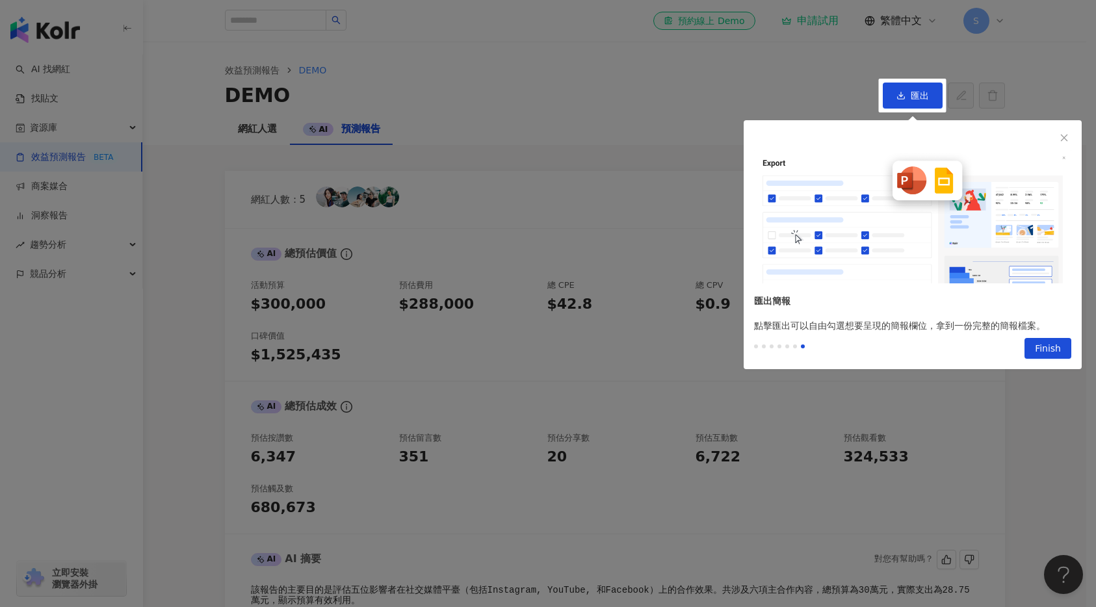
click at [1051, 326] on div "點擊匯出可以自由勾選想要呈現的簡報欄位，拿到一份完整的簡報檔案。" at bounding box center [913, 326] width 338 height 14
click at [1050, 343] on span "Finish" at bounding box center [1048, 349] width 26 height 21
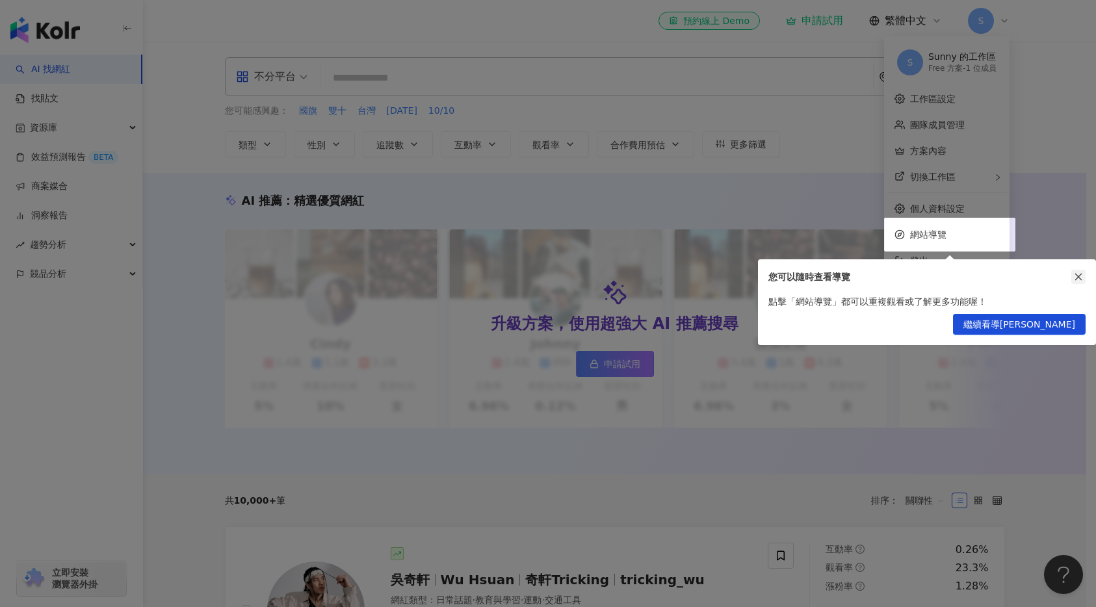
click at [1076, 277] on icon "close" at bounding box center [1078, 276] width 9 height 9
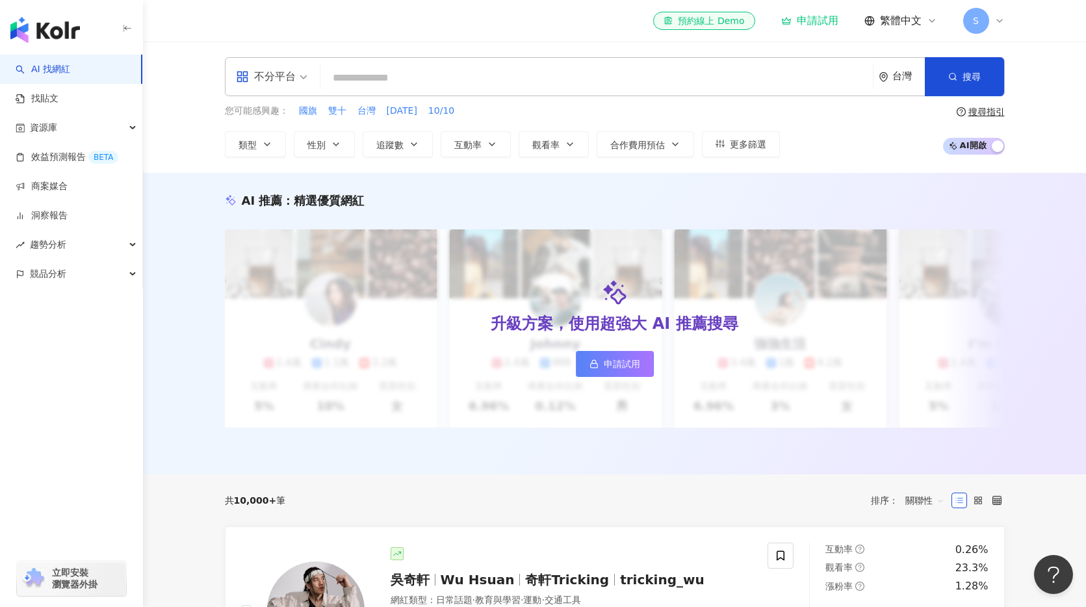
click at [183, 313] on div "AI 推薦 ： 精選優質網紅 升級方案，使用超強大 AI 推薦搜尋 申請試用 Cindy 1.4萬 1.1萬 3.2萬 互動率 5% 商業合作比例 10% 受…" at bounding box center [614, 324] width 943 height 302
click at [379, 84] on input "search" at bounding box center [597, 78] width 542 height 25
